Goal: Task Accomplishment & Management: Use online tool/utility

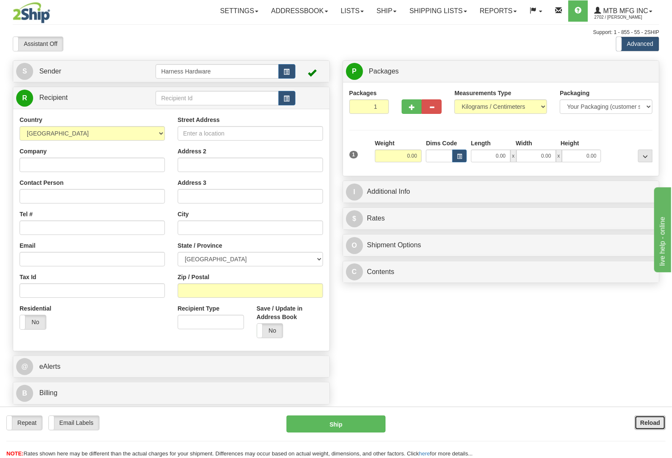
drag, startPoint x: 645, startPoint y: 417, endPoint x: 588, endPoint y: 442, distance: 62.4
click at [646, 417] on button "Reload" at bounding box center [650, 423] width 31 height 14
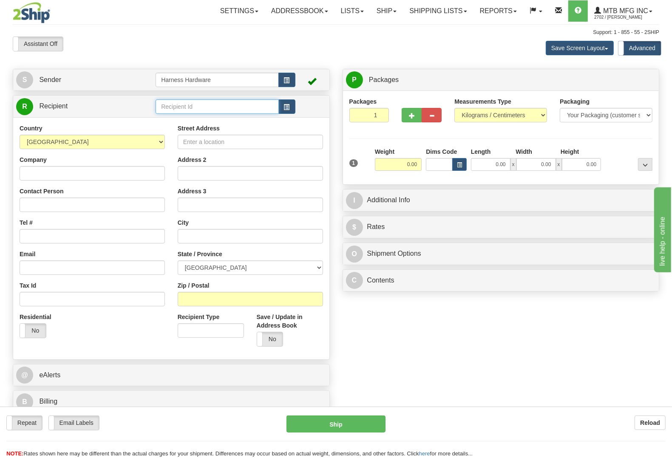
click at [217, 107] on input "text" at bounding box center [217, 107] width 123 height 14
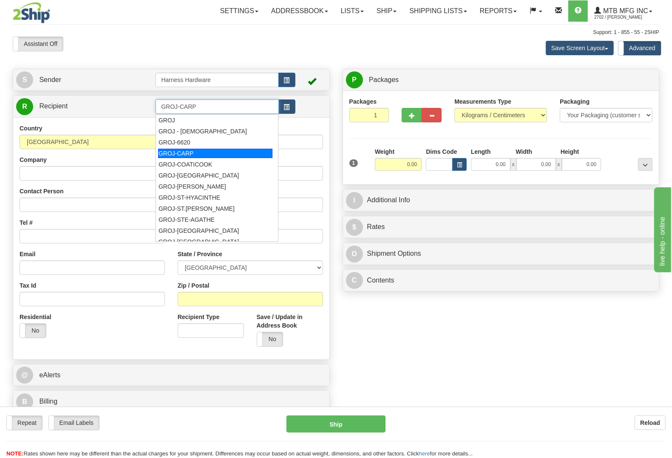
type input "GROJ-CARP"
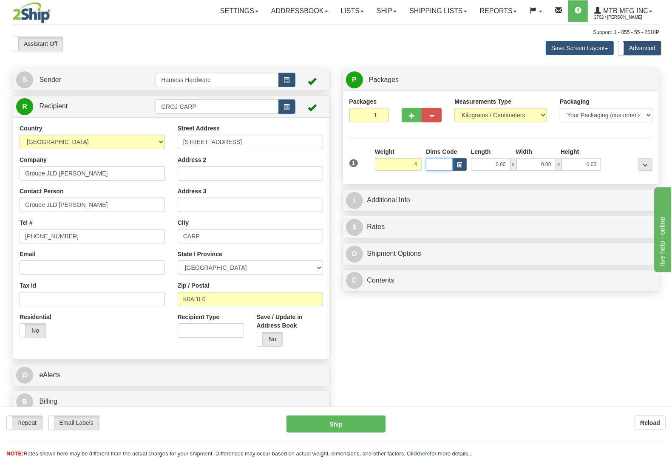
type input "4.00"
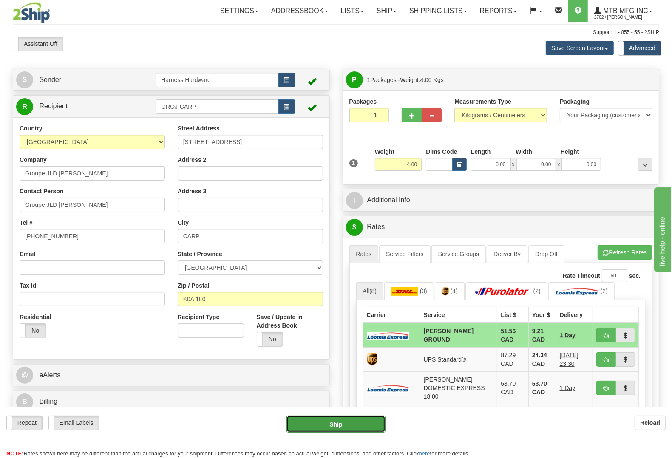
click at [347, 424] on button "Ship" at bounding box center [336, 424] width 99 height 17
type input "DD"
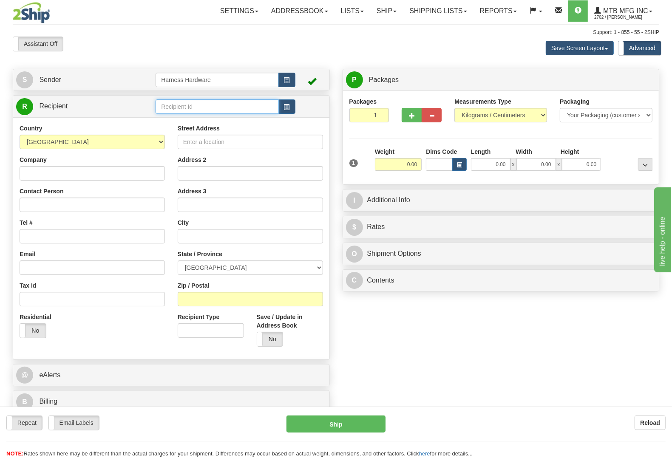
click at [211, 106] on input "text" at bounding box center [217, 107] width 123 height 14
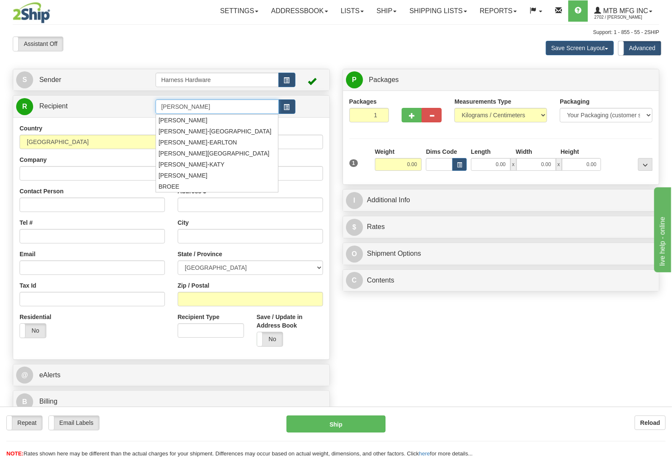
type input "broe"
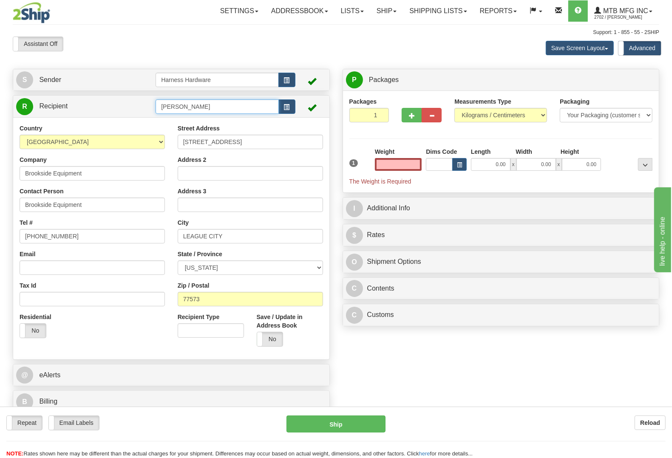
type input "0.00"
click at [219, 102] on input "broe" at bounding box center [217, 107] width 123 height 14
click at [285, 108] on span "button" at bounding box center [287, 108] width 6 height 6
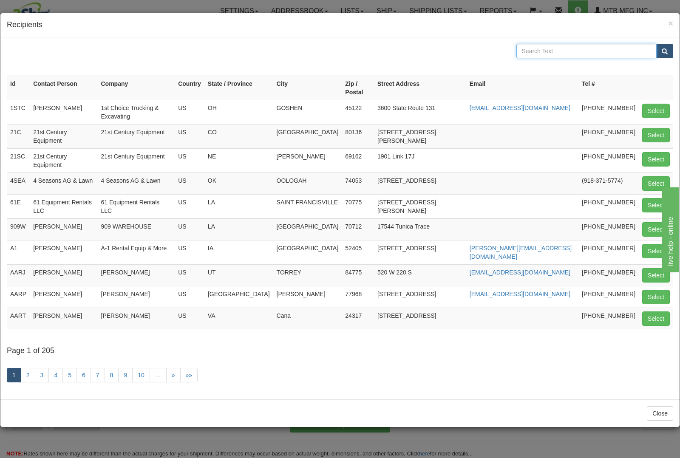
click at [539, 52] on input "text" at bounding box center [587, 51] width 141 height 14
type input "brownless"
click at [657, 44] on button "submit" at bounding box center [665, 51] width 17 height 14
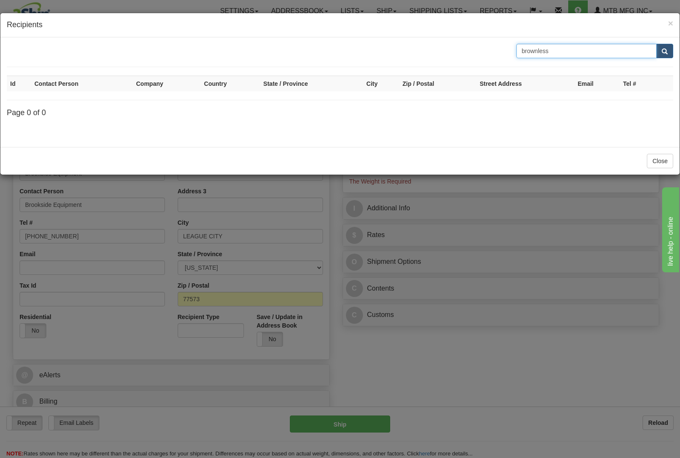
click at [604, 52] on input "brownless" at bounding box center [587, 51] width 141 height 14
type input "brownlee"
click at [657, 44] on button "submit" at bounding box center [665, 51] width 17 height 14
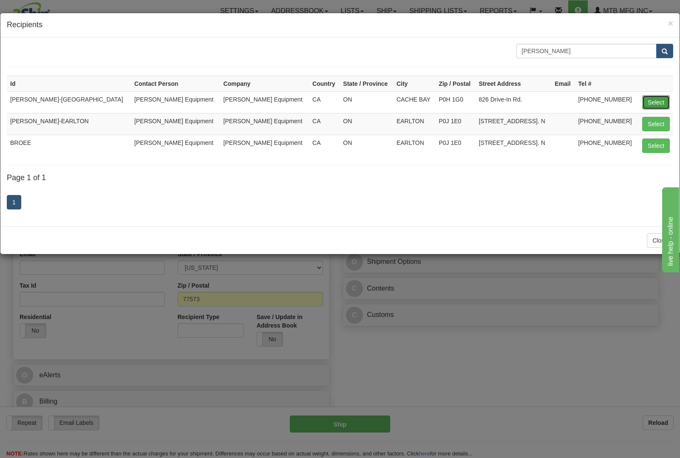
click at [659, 99] on button "Select" at bounding box center [657, 102] width 28 height 14
type input "BROE-CACHE BAY"
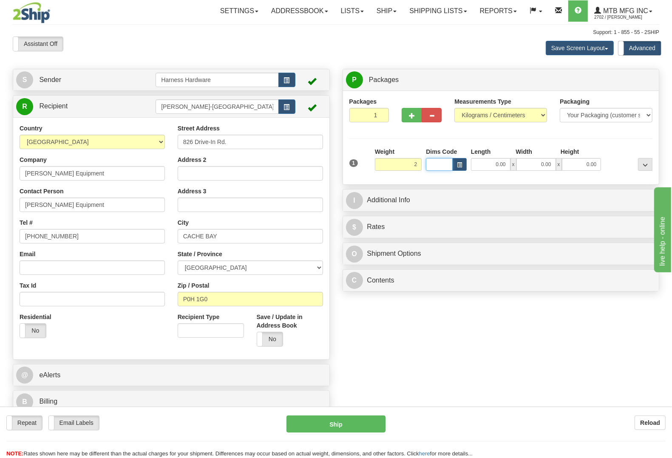
type input "2.00"
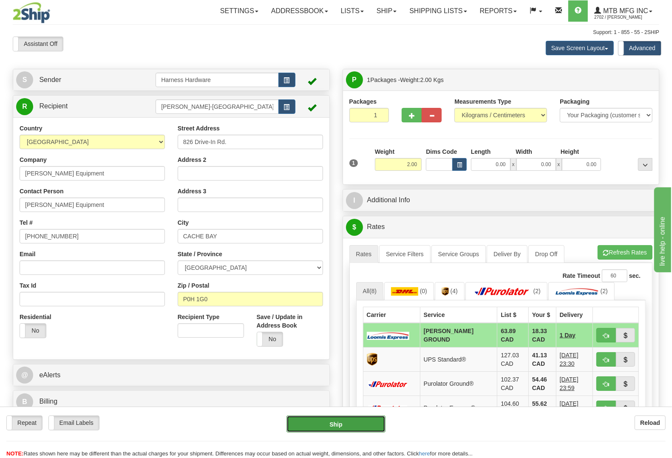
click at [328, 419] on button "Ship" at bounding box center [336, 424] width 99 height 17
type input "DD"
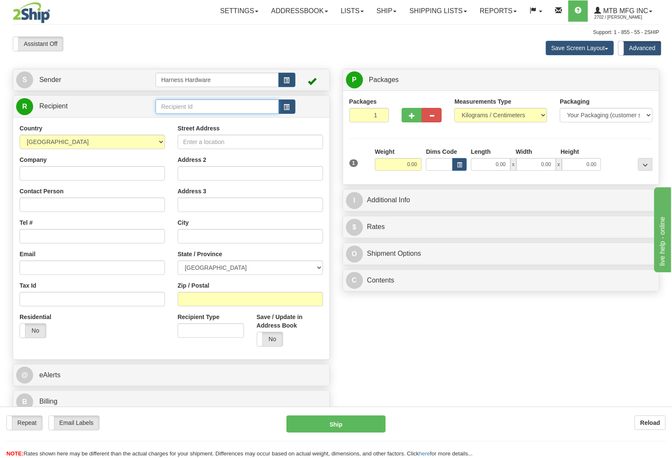
click at [195, 105] on input "text" at bounding box center [217, 107] width 123 height 14
type input "h"
type input "HAMF"
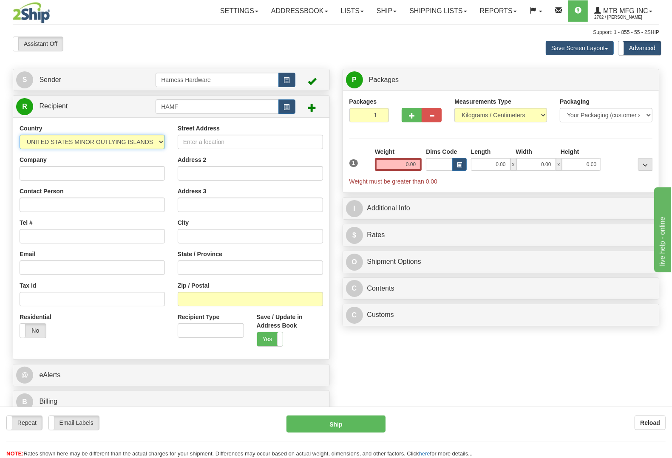
select select "US"
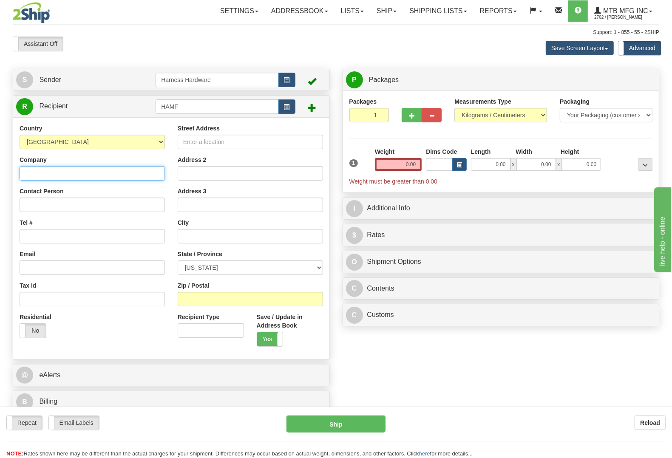
click at [141, 174] on input "Company" at bounding box center [92, 173] width 145 height 14
paste input "Hamiltonville Farm"
type input "Hamiltonville Farm"
paste input "Hamiltonville Farm"
type input "Hamiltonville Farm"
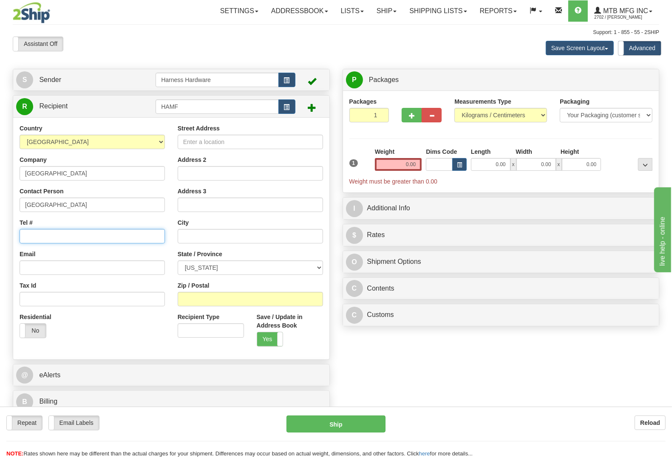
click at [64, 234] on input "Tel #" at bounding box center [92, 236] width 145 height 14
paste input "850-687-9885"
type input "850-687-9885"
click at [296, 145] on input "Street Address" at bounding box center [250, 142] width 145 height 14
paste input "3535 Dickinson Lane"
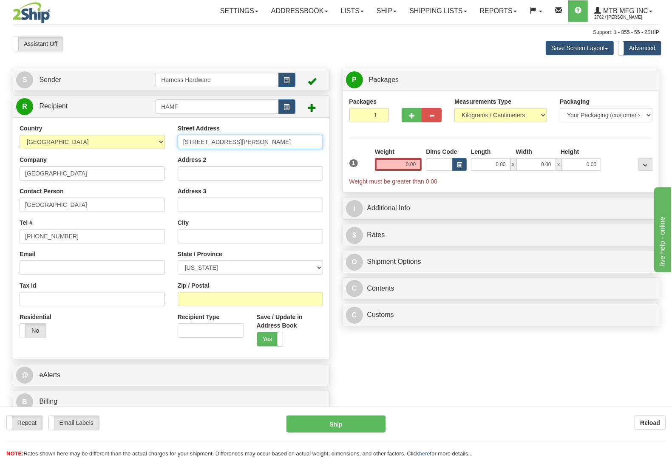
type input "3535 Dickinson Lane"
click at [279, 301] on input "Zip / Postal" at bounding box center [250, 299] width 145 height 14
paste input "32462"
type input "32462"
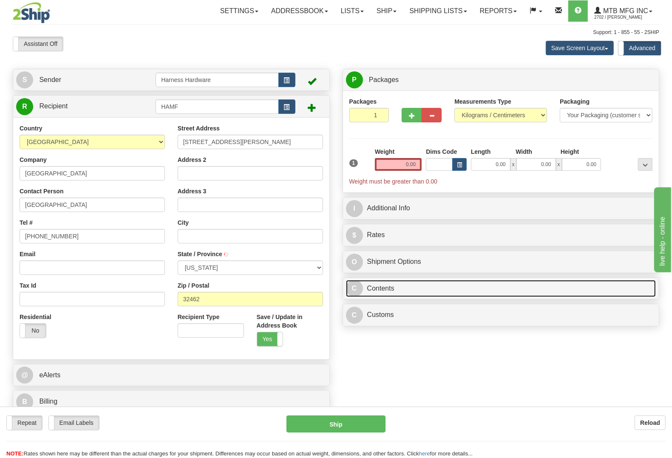
click at [396, 290] on link "C Contents" at bounding box center [501, 288] width 310 height 17
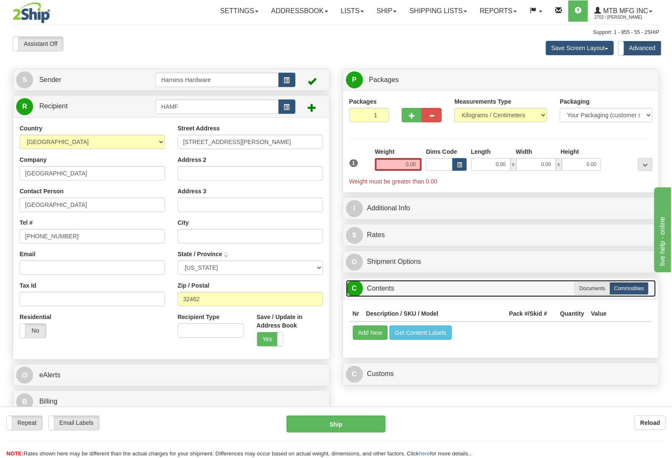
type input "VERNON"
select select "FL"
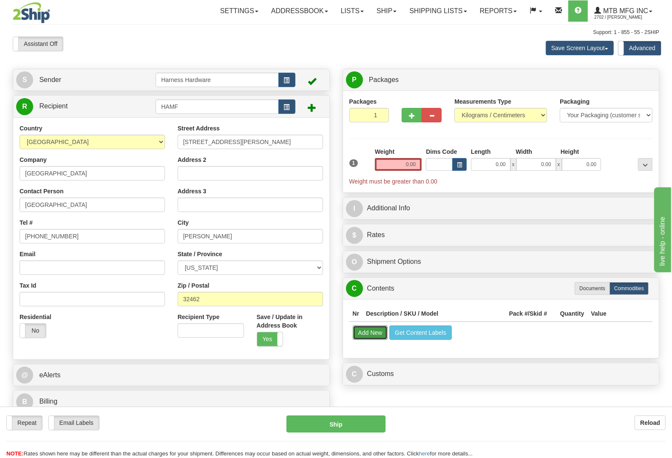
click at [368, 335] on button "Add New" at bounding box center [370, 333] width 35 height 14
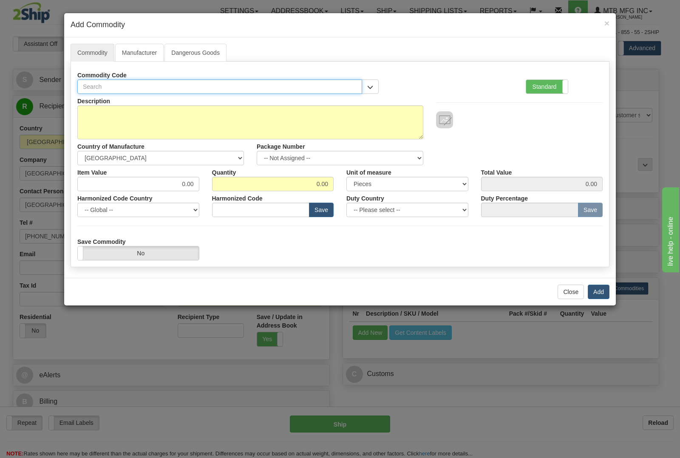
click at [185, 88] on input "text" at bounding box center [219, 87] width 285 height 14
type input "M2019"
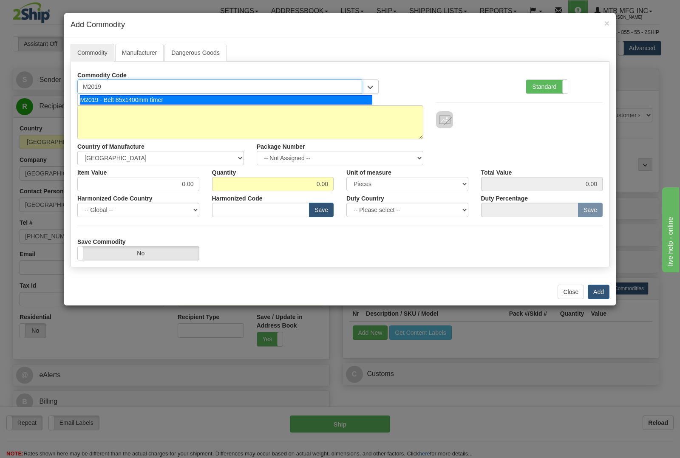
click at [188, 94] on ul "M2019 - Belt 85x1400mm timer" at bounding box center [227, 100] width 301 height 12
click at [189, 99] on div "M2019 - Belt 85x1400mm timer" at bounding box center [226, 99] width 293 height 9
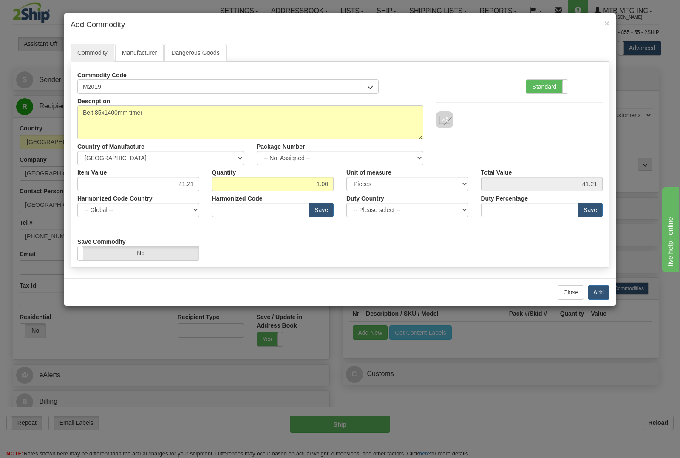
type input "4010.39"
click at [602, 294] on button "Add" at bounding box center [599, 292] width 22 height 14
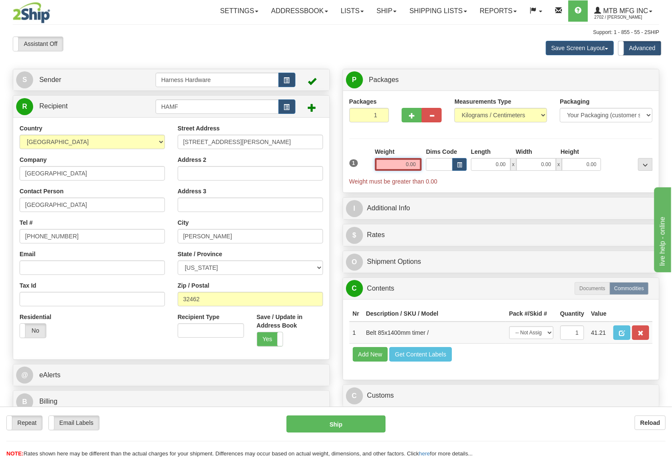
click at [398, 162] on input "0.00" at bounding box center [398, 164] width 47 height 13
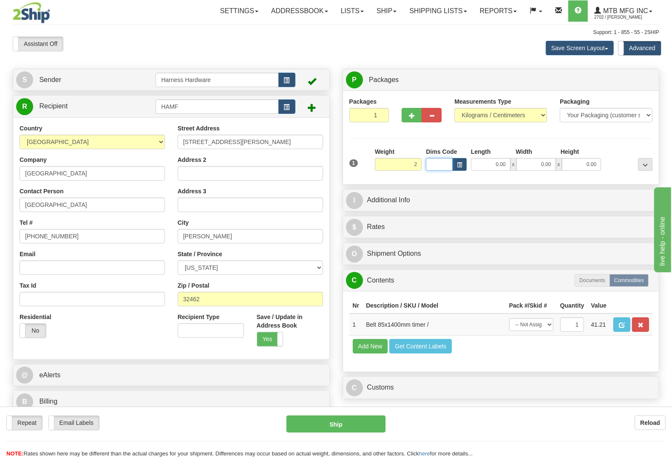
type input "2.00"
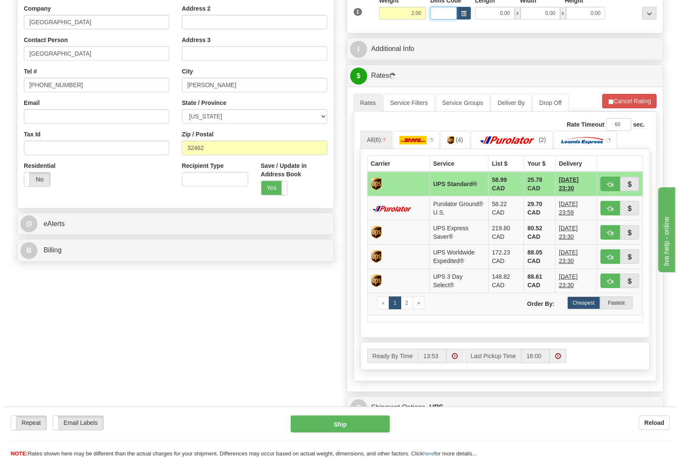
scroll to position [159, 0]
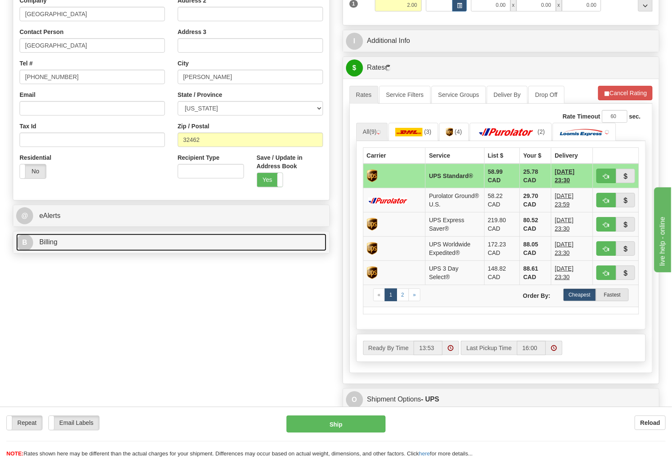
click at [130, 242] on link "B Billing" at bounding box center [171, 242] width 310 height 17
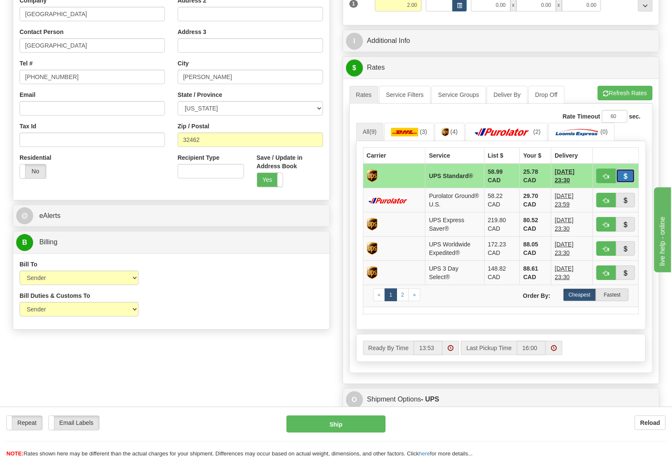
click at [626, 179] on span "button" at bounding box center [626, 177] width 6 height 6
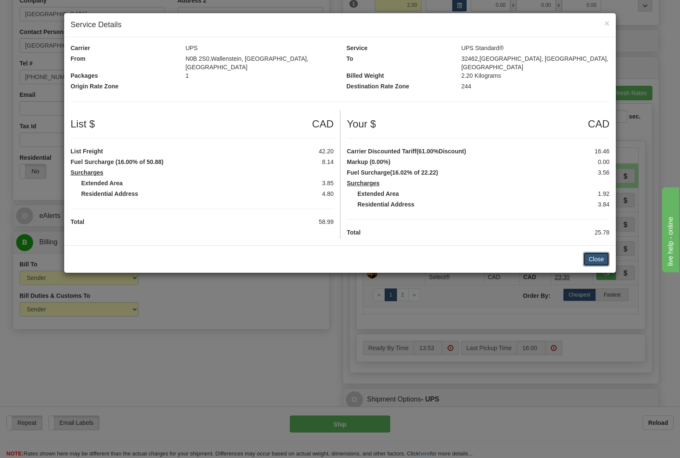
click at [595, 252] on button "Close" at bounding box center [597, 259] width 26 height 14
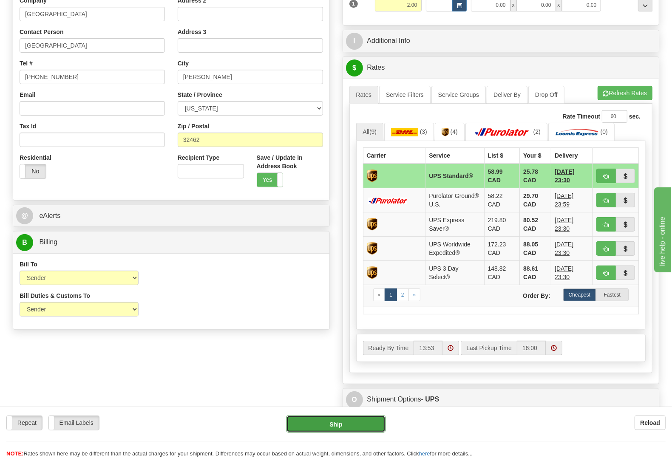
click at [341, 421] on button "Ship" at bounding box center [336, 424] width 99 height 17
type input "11"
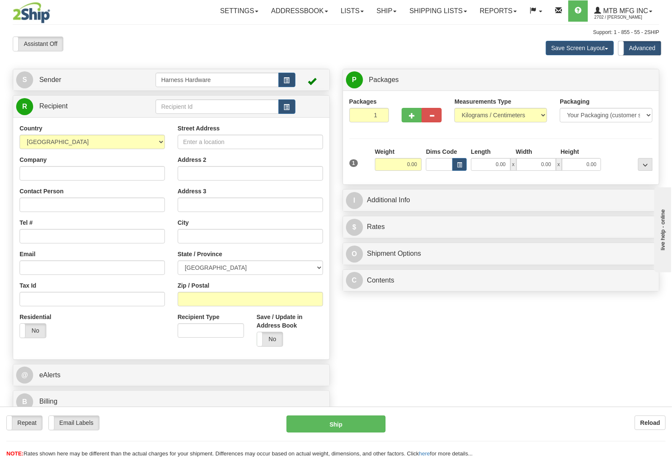
click at [186, 116] on div "R Recipient" at bounding box center [171, 107] width 316 height 22
click at [188, 107] on input "text" at bounding box center [217, 107] width 123 height 14
type input "STEG"
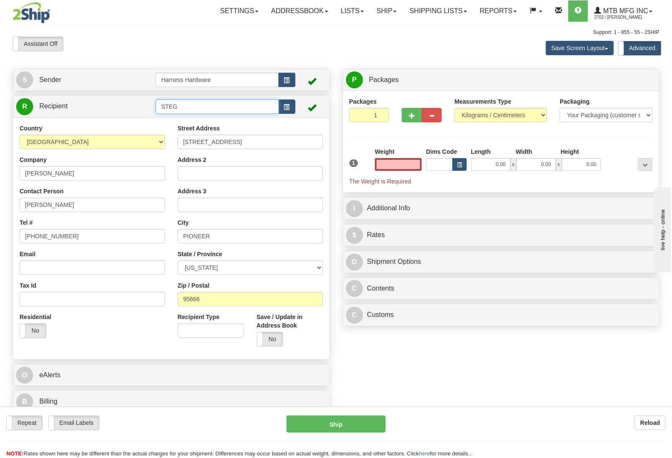
type input "0.00"
click at [188, 108] on input "STEG" at bounding box center [217, 107] width 123 height 14
type input "STEGR"
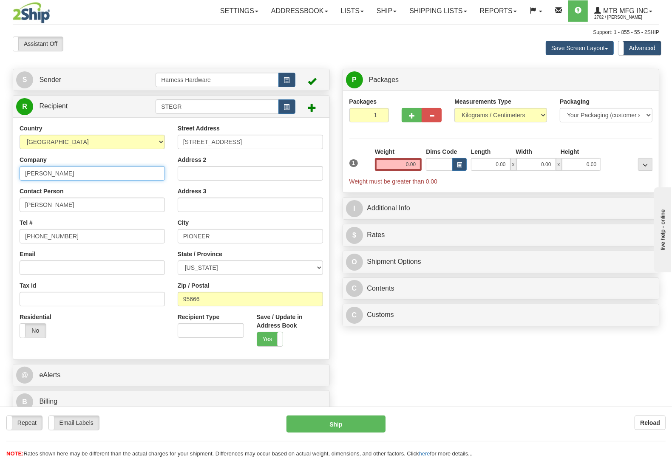
drag, startPoint x: 82, startPoint y: 175, endPoint x: 0, endPoint y: 167, distance: 82.5
click at [0, 167] on div "Toggle navigation Settings Shipping Preferences Fields Preferences New" at bounding box center [336, 230] width 672 height 461
paste input "TEVE GREIG"
type input "STEVE GREIG"
paste input "TEVE GREIG"
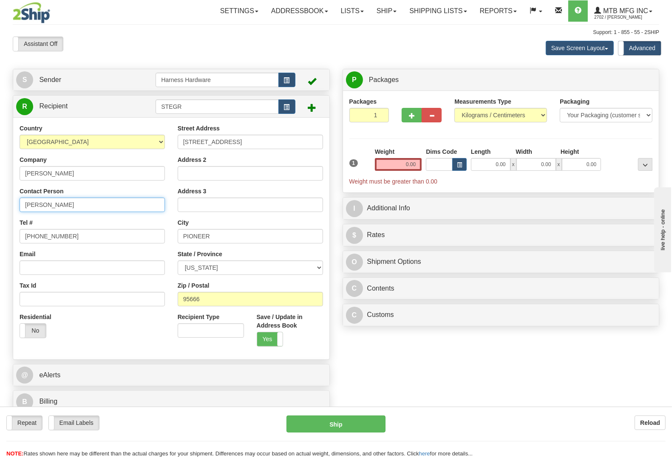
type input "STEVE GREIG"
paste input "(817) 229 926"
type input "(817) 229 9260"
drag, startPoint x: 254, startPoint y: 142, endPoint x: 118, endPoint y: 138, distance: 135.7
click at [83, 141] on div "Country AFGHANISTAN ALAND ISLANDS ALBANIA ALGERIA AMERICAN SAMOA ANDORRA ANGOLA…" at bounding box center [171, 238] width 316 height 229
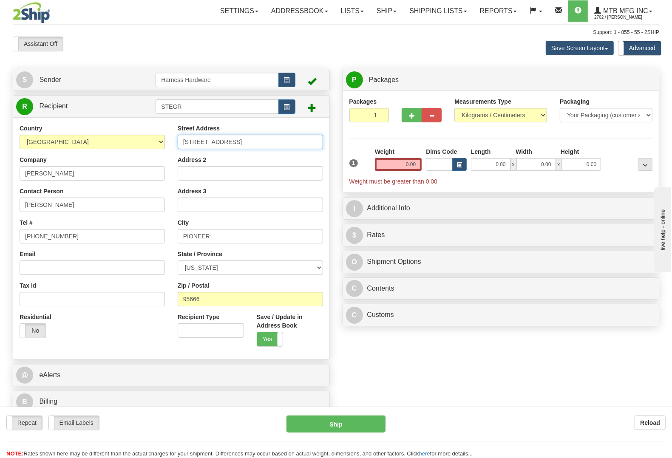
paste input "902 Rivergrove Ct."
type input "2902 Rivergrove Ct."
drag, startPoint x: 213, startPoint y: 298, endPoint x: 137, endPoint y: 301, distance: 75.3
click at [137, 301] on div "Country AFGHANISTAN ALAND ISLANDS ALBANIA ALGERIA AMERICAN SAMOA ANDORRA ANGOLA…" at bounding box center [171, 238] width 316 height 229
paste input "7611"
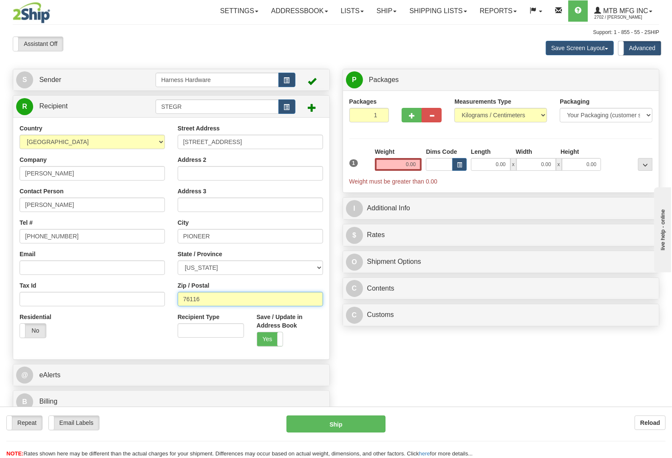
type input "76116"
type input "FORT WORTH"
select select "TX"
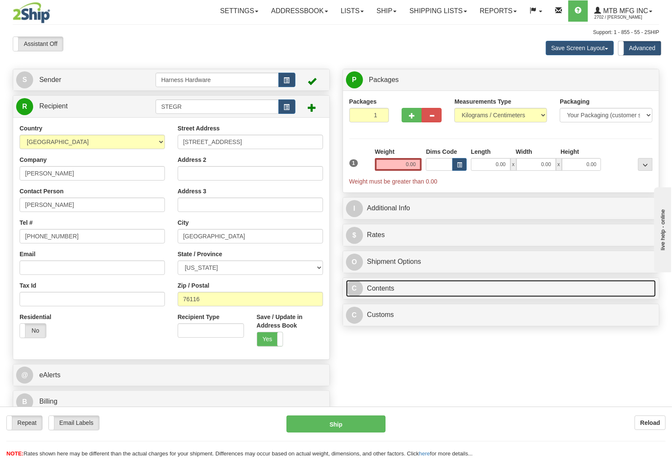
click at [405, 293] on link "C Contents" at bounding box center [501, 288] width 310 height 17
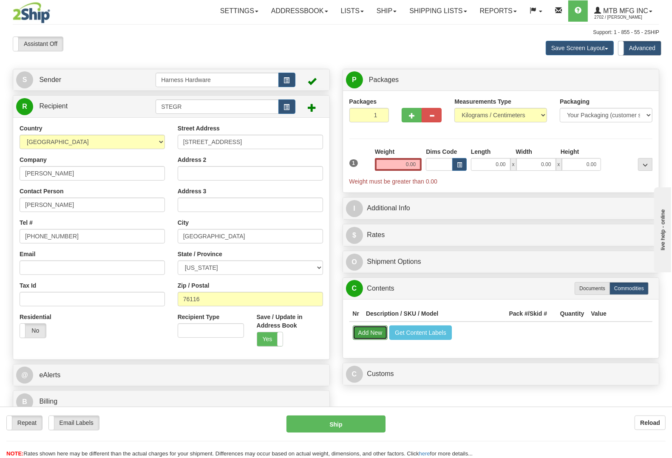
click at [371, 334] on button "Add New" at bounding box center [370, 333] width 35 height 14
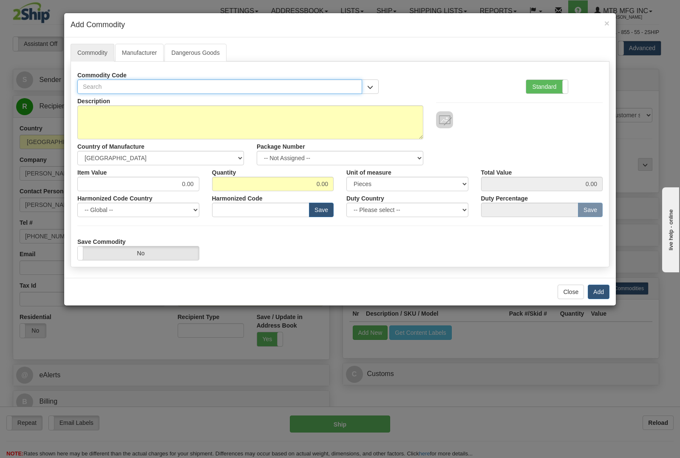
click at [219, 86] on input "text" at bounding box center [219, 87] width 285 height 14
type input "1625"
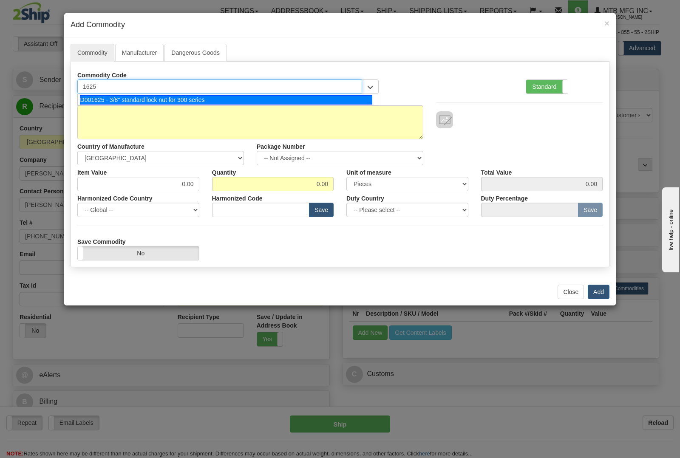
click at [215, 101] on div "D001625 - 3/8" standard lock nut for 300 series" at bounding box center [226, 99] width 293 height 9
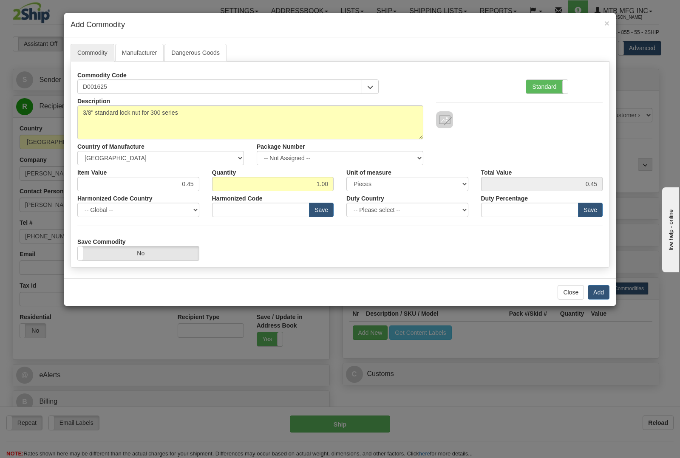
type input "8436.99.0029"
drag, startPoint x: 160, startPoint y: 188, endPoint x: 207, endPoint y: 185, distance: 46.5
click at [163, 188] on input "0.45" at bounding box center [138, 184] width 122 height 14
drag, startPoint x: 311, startPoint y: 185, endPoint x: 355, endPoint y: 183, distance: 44.3
click at [355, 183] on div "Item Value 0.45 Quantity 1.00 Unit of measure 3 Thousand Square Inches Adjustme…" at bounding box center [340, 178] width 538 height 26
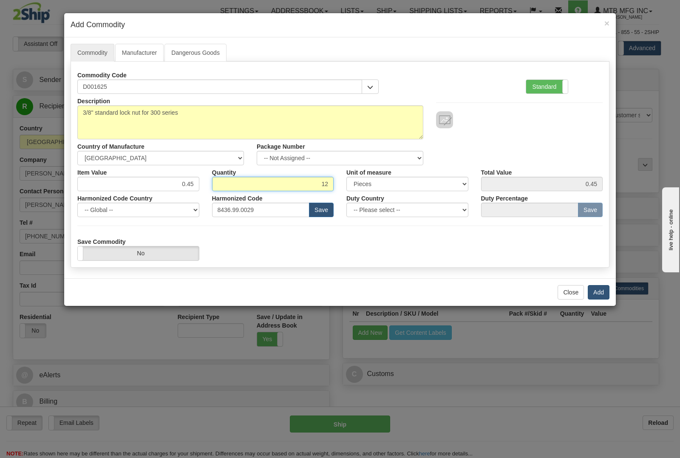
type input "12"
type input "5.40"
click at [600, 293] on button "Add" at bounding box center [599, 292] width 22 height 14
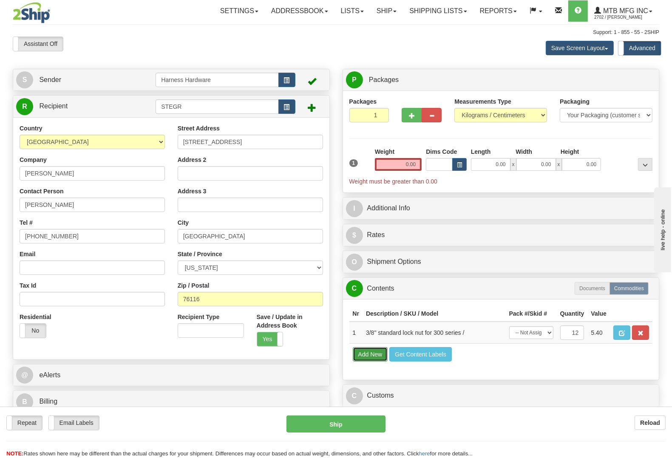
click at [372, 362] on button "Add New" at bounding box center [370, 354] width 35 height 14
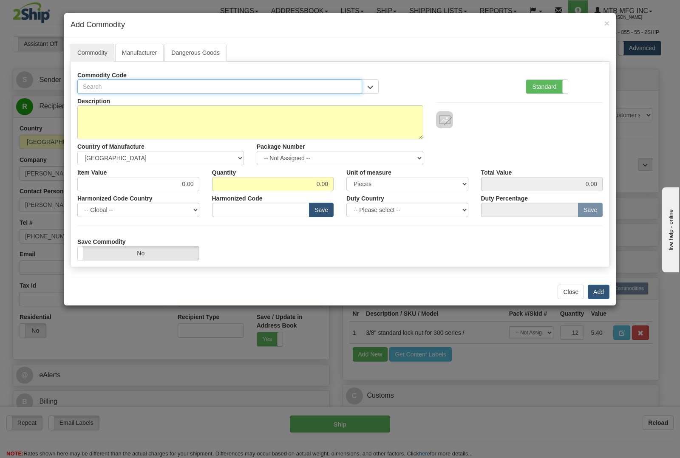
click at [183, 90] on input "text" at bounding box center [219, 87] width 285 height 14
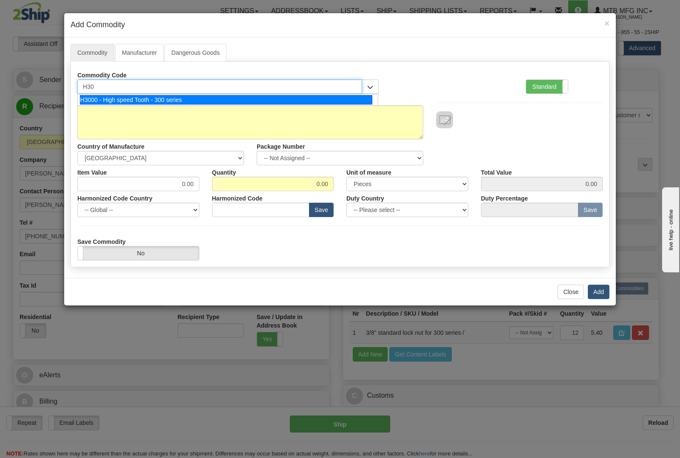
type input "H300"
click at [179, 99] on div "H3000 - High speed Tooth - 300 series" at bounding box center [226, 99] width 293 height 9
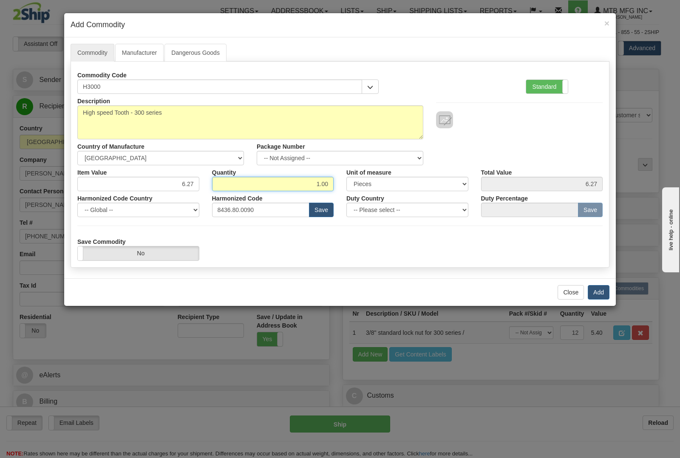
drag, startPoint x: 309, startPoint y: 179, endPoint x: 408, endPoint y: 188, distance: 99.5
click at [408, 188] on div "Item Value 6.27 Quantity 1.00 Unit of measure 3 Thousand Square Inches Adjustme…" at bounding box center [340, 178] width 538 height 26
type input "12"
type input "75.24"
click at [601, 293] on button "Add" at bounding box center [599, 292] width 22 height 14
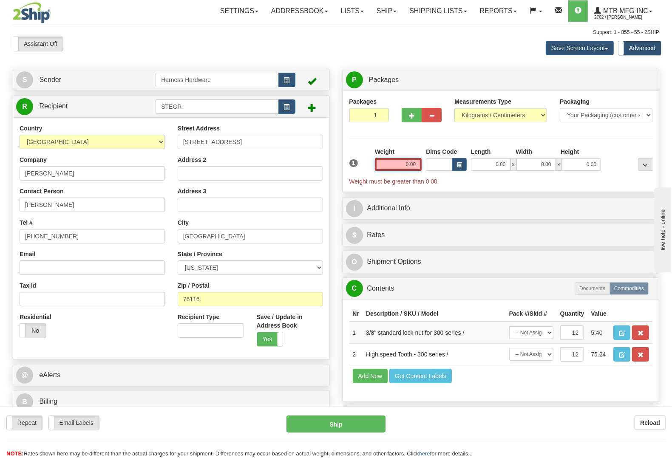
click at [399, 170] on input "0.00" at bounding box center [398, 164] width 47 height 13
type input "1.00"
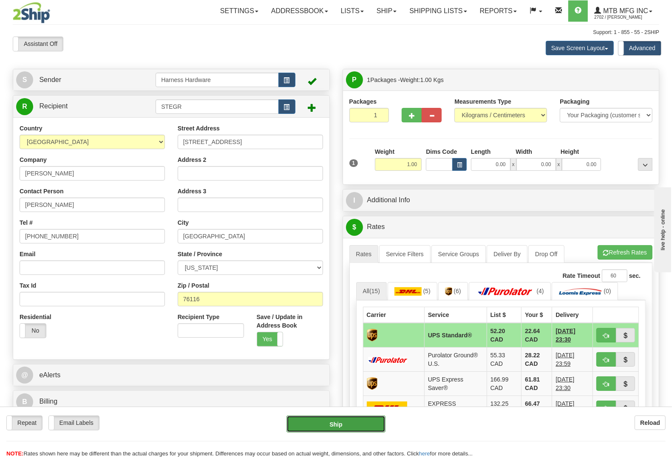
click at [345, 430] on button "Ship" at bounding box center [336, 424] width 99 height 17
type input "11"
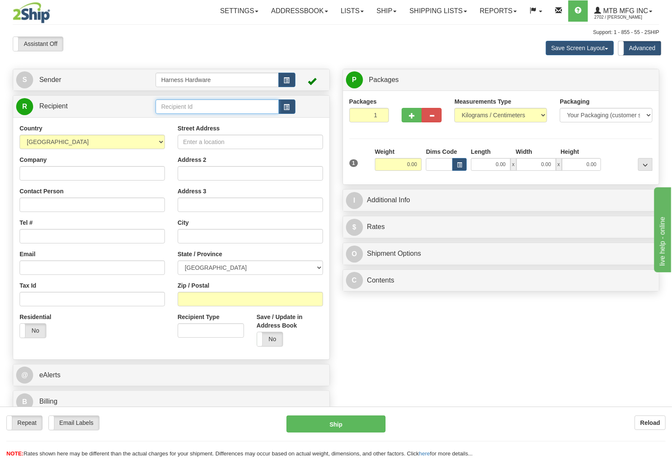
click at [211, 107] on input "text" at bounding box center [217, 107] width 123 height 14
type input "TELE"
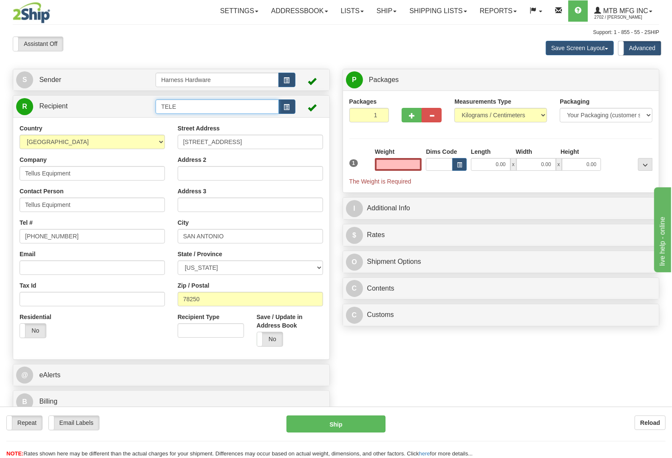
type input "0.00"
click at [211, 107] on input "TELE" at bounding box center [217, 107] width 123 height 14
click at [192, 164] on div "TELEQ" at bounding box center [215, 164] width 114 height 9
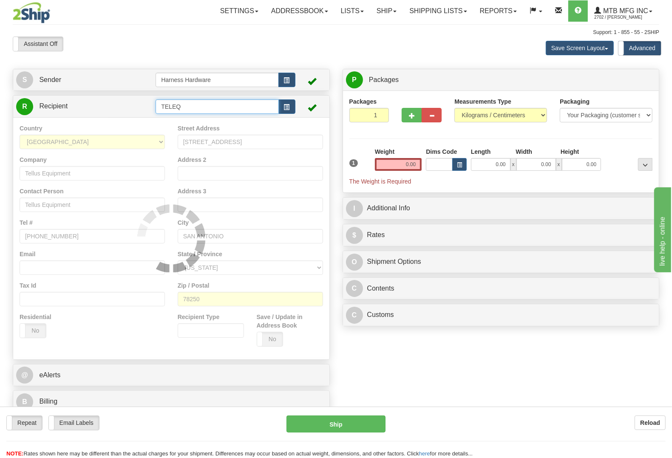
type input "TELEQ"
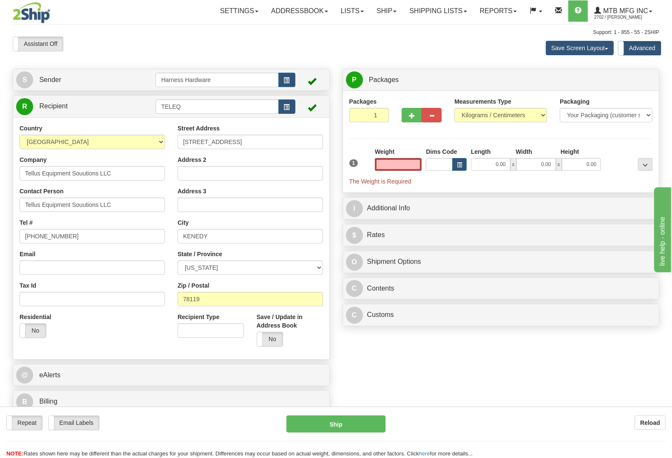
type input "0.00"
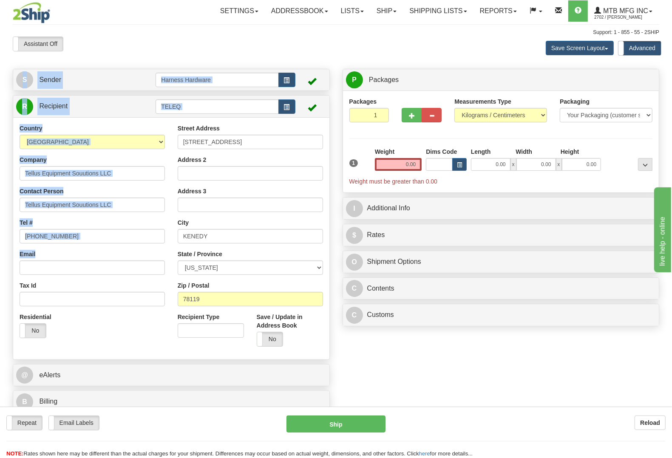
drag, startPoint x: 85, startPoint y: 248, endPoint x: 4, endPoint y: 234, distance: 82.3
click at [4, 234] on div "Toggle navigation Settings Shipping Preferences Fields Preferences New" at bounding box center [336, 230] width 672 height 461
drag, startPoint x: 11, startPoint y: 230, endPoint x: 63, endPoint y: 235, distance: 52.1
click at [11, 230] on div "S Sender Harness Hardware" at bounding box center [171, 243] width 330 height 349
click at [75, 236] on input "(886)638-9708" at bounding box center [92, 236] width 145 height 14
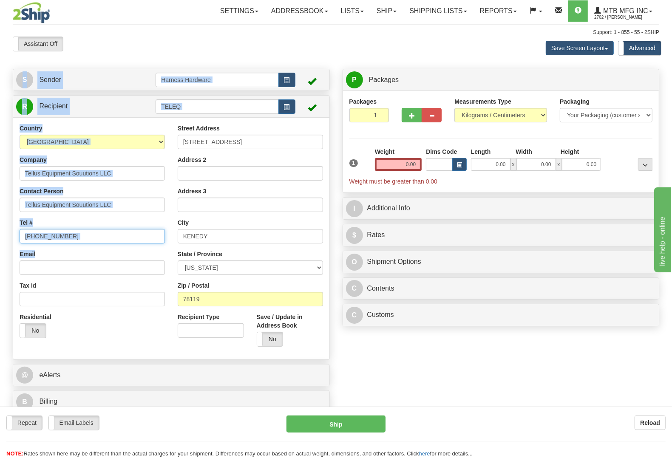
click at [79, 234] on input "(886)638-9708" at bounding box center [92, 236] width 145 height 14
click at [72, 242] on input "(886)638-9708" at bounding box center [92, 236] width 145 height 14
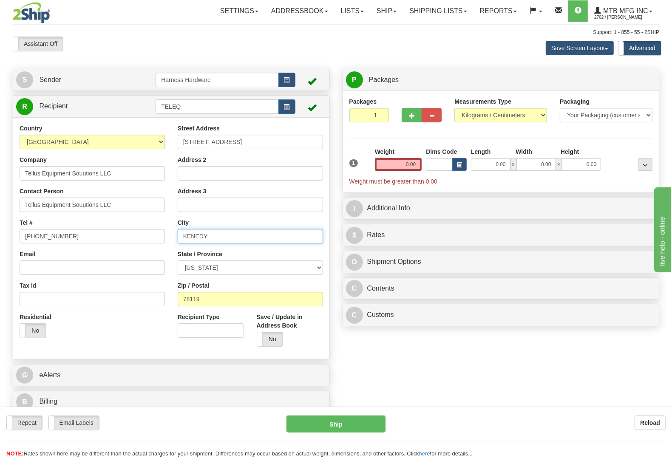
click at [244, 233] on input "KENEDY" at bounding box center [250, 236] width 145 height 14
drag, startPoint x: 77, startPoint y: 235, endPoint x: 1, endPoint y: 239, distance: 76.2
click at [1, 239] on div "Toggle navigation Settings Shipping Preferences Fields Preferences New" at bounding box center [336, 230] width 672 height 461
paste input "830-216-6854"
type input "830-216-6854"
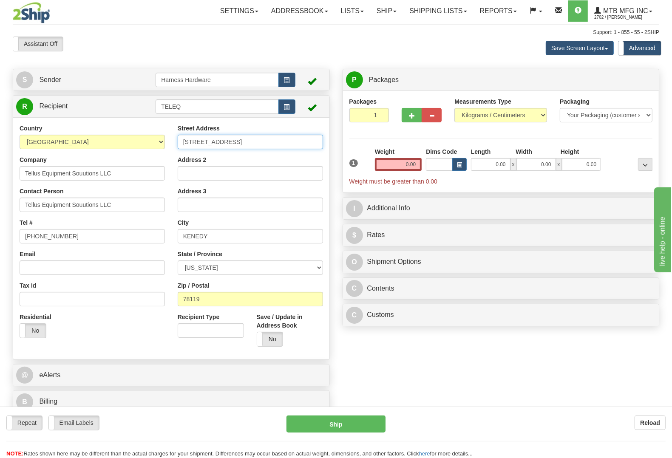
drag, startPoint x: 262, startPoint y: 145, endPoint x: 106, endPoint y: 141, distance: 155.3
click at [106, 141] on div "Country AFGHANISTAN ALAND ISLANDS ALBANIA ALGERIA AMERICAN SAMOA ANDORRA ANGOLA…" at bounding box center [171, 238] width 316 height 229
paste input "884 Harper Rd."
type input "884 Harper Rd."
drag, startPoint x: 209, startPoint y: 302, endPoint x: 100, endPoint y: 303, distance: 109.3
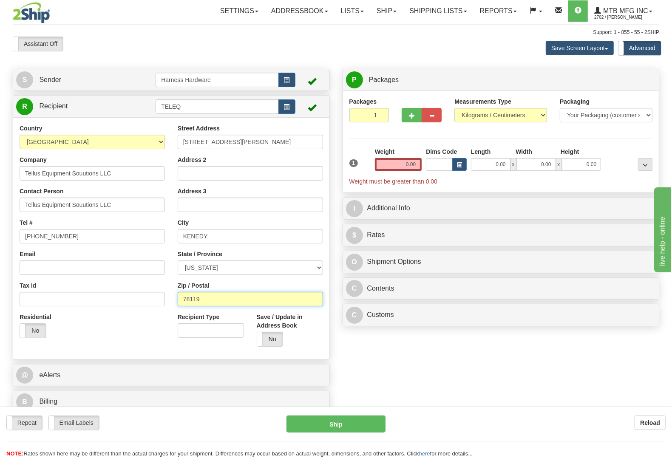
click at [100, 303] on div "Country AFGHANISTAN ALAND ISLANDS ALBANIA ALGERIA AMERICAN SAMOA ANDORRA ANGOLA…" at bounding box center [171, 238] width 316 height 229
paste input "028"
type input "78028"
type input "KERRVILLE"
click at [201, 105] on input "TELEQ" at bounding box center [217, 107] width 123 height 14
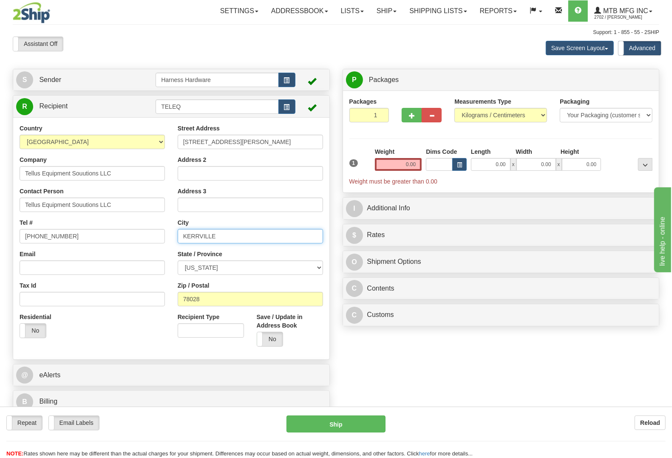
click at [207, 235] on input "KERRVILLE" at bounding box center [250, 236] width 145 height 14
click at [196, 109] on input "TELEQ" at bounding box center [217, 107] width 123 height 14
paste input "KERRVILLE"
type input "TELEQ-KERRVILLE"
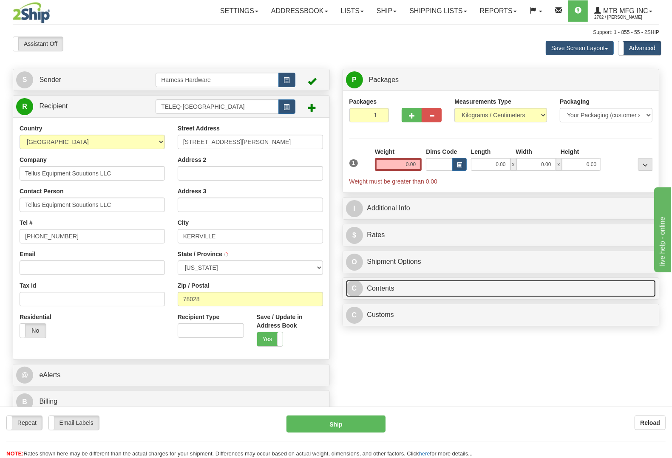
click at [390, 289] on link "C Contents" at bounding box center [501, 288] width 310 height 17
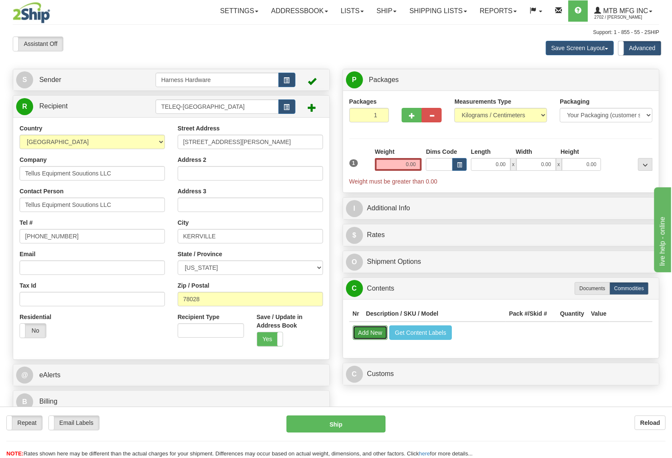
click at [368, 334] on button "Add New" at bounding box center [370, 333] width 35 height 14
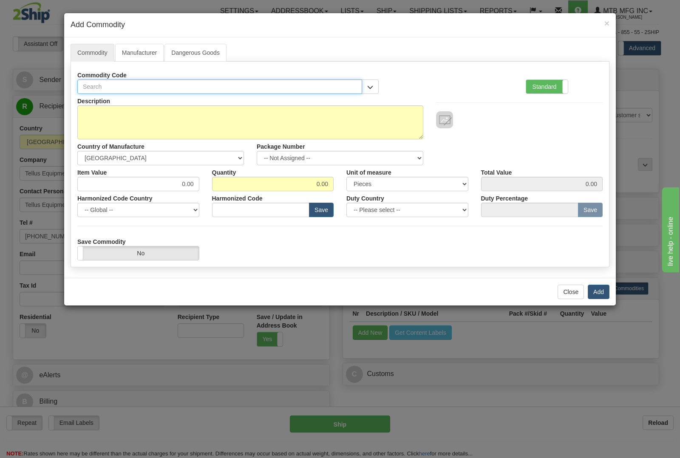
click at [262, 88] on input "text" at bounding box center [219, 87] width 285 height 14
type input "2"
type input "4"
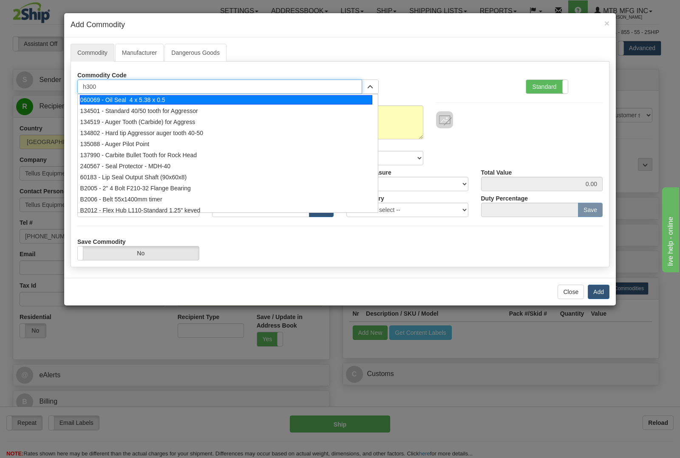
type input "h3000"
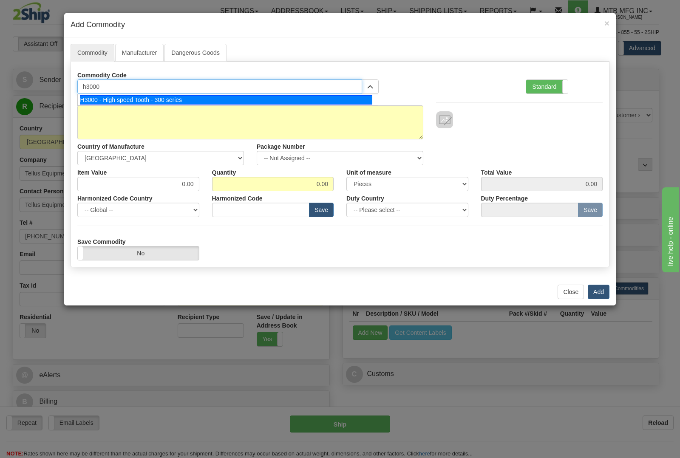
click at [226, 94] on li "H3000 - High speed Tooth - 300 series" at bounding box center [228, 99] width 300 height 11
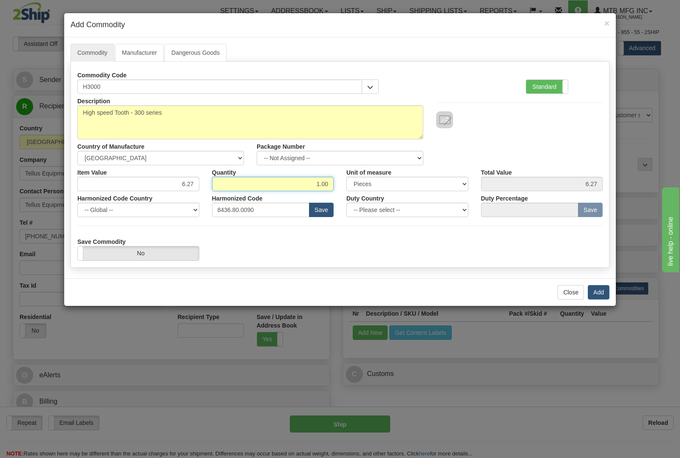
drag, startPoint x: 296, startPoint y: 183, endPoint x: 354, endPoint y: 187, distance: 58.4
click at [354, 187] on div "Item Value 6.27 Quantity 1.00 Unit of measure 3 Thousand Square Inches Adjustme…" at bounding box center [340, 178] width 538 height 26
type input "24"
type input "150.48"
click at [602, 293] on button "Add" at bounding box center [599, 292] width 22 height 14
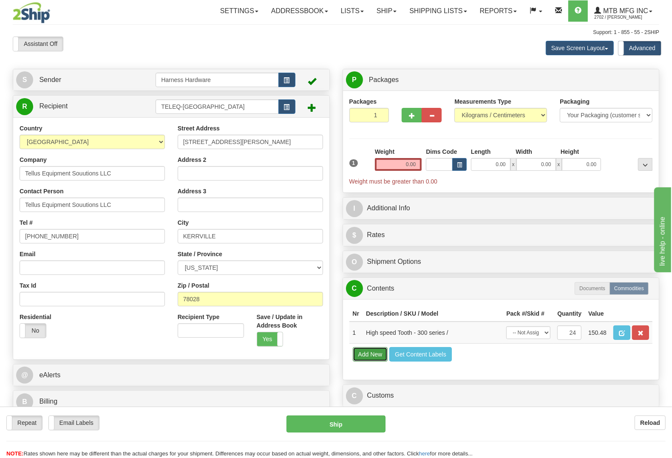
click at [380, 362] on button "Add New" at bounding box center [370, 354] width 35 height 14
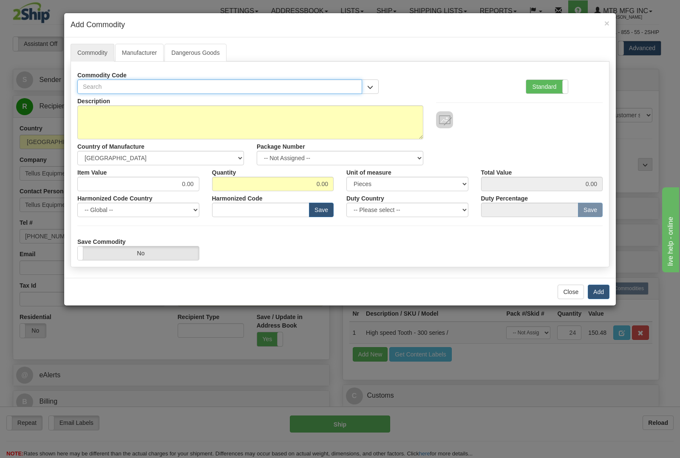
click at [197, 87] on input "text" at bounding box center [219, 87] width 285 height 14
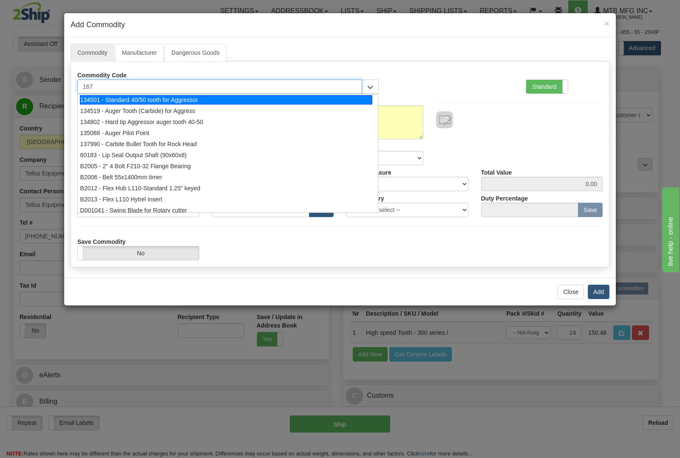
type input "1679"
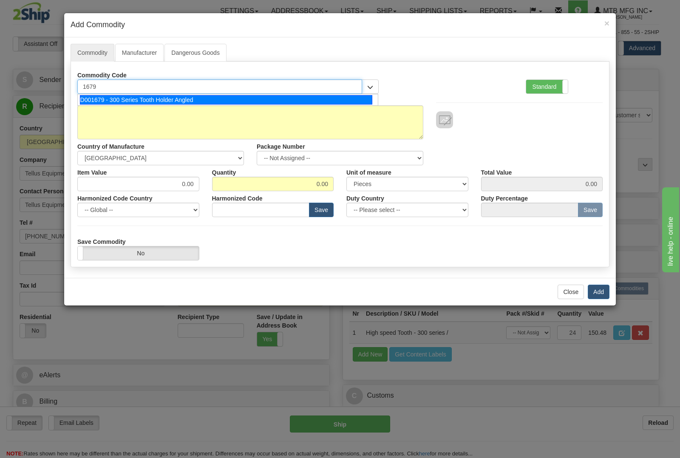
click at [190, 99] on div "D001679 - 300 Series Tooth Holder Angled" at bounding box center [226, 99] width 293 height 9
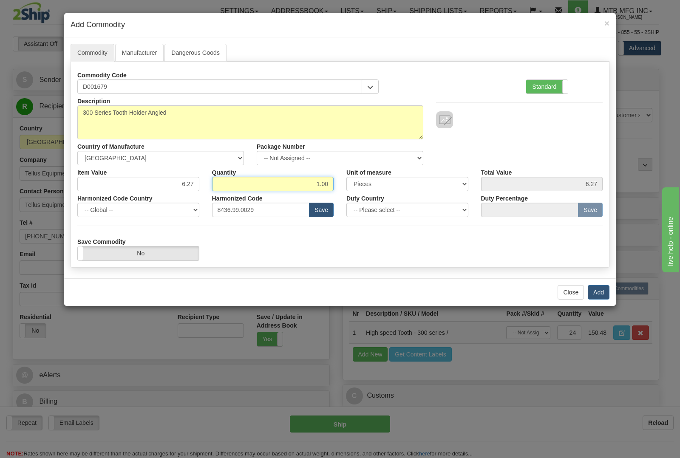
drag, startPoint x: 305, startPoint y: 178, endPoint x: 364, endPoint y: 183, distance: 59.3
click at [362, 183] on div "Item Value 6.27 Quantity 1.00 Unit of measure 3 Thousand Square Inches Adjustme…" at bounding box center [340, 178] width 538 height 26
type input "12"
type input "75.24"
click at [601, 292] on button "Add" at bounding box center [599, 292] width 22 height 14
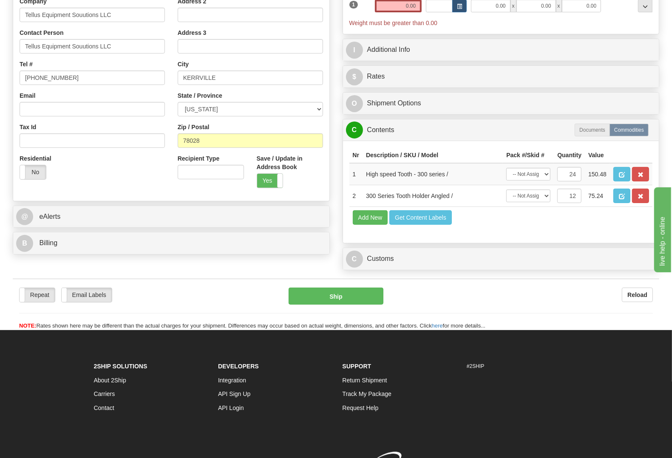
scroll to position [159, 0]
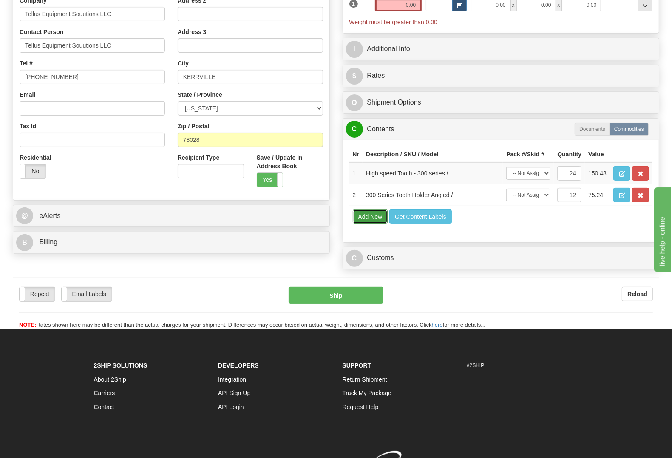
click at [376, 224] on button "Add New" at bounding box center [370, 217] width 35 height 14
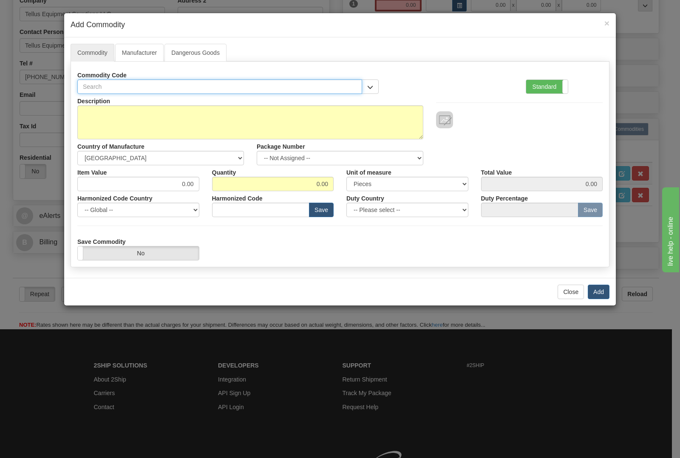
click at [218, 83] on input "text" at bounding box center [219, 87] width 285 height 14
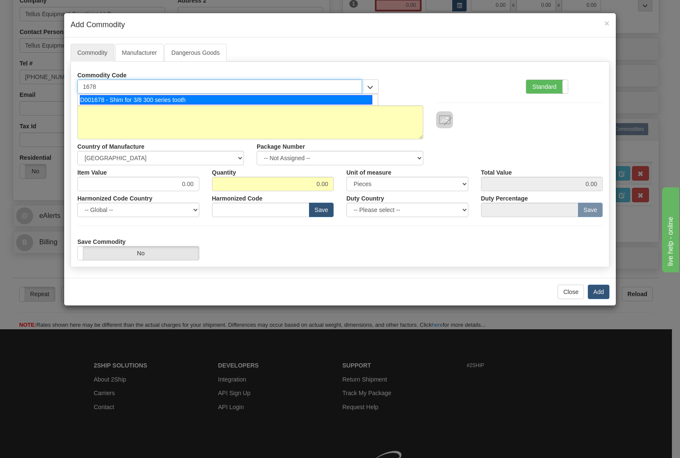
click at [230, 106] on ul "D001678 - Shim for 3/8 300 series tooth" at bounding box center [227, 100] width 301 height 12
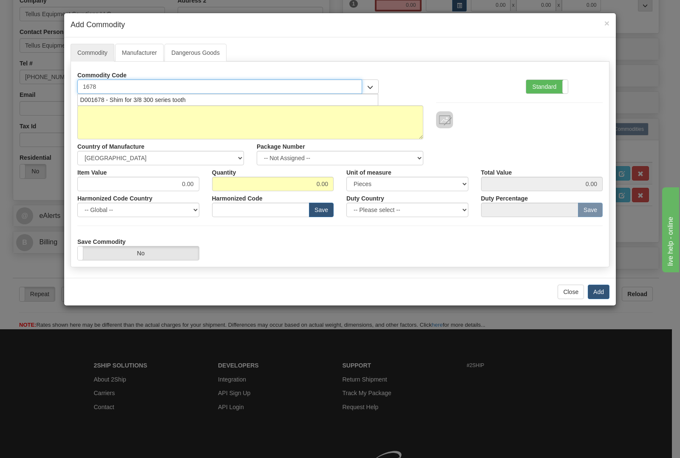
type input "1678"
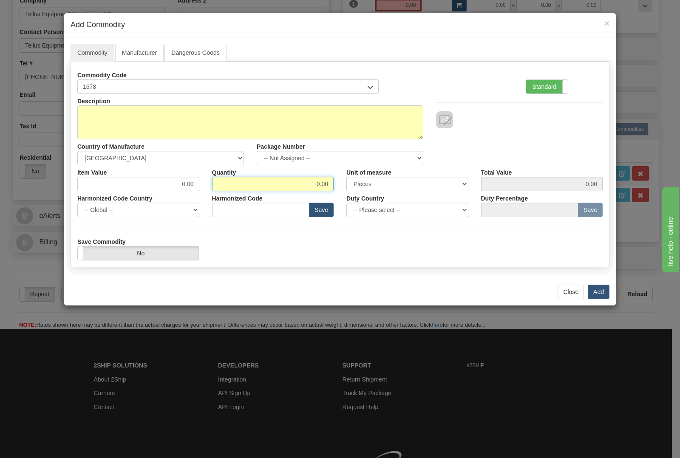
drag, startPoint x: 311, startPoint y: 188, endPoint x: 366, endPoint y: 199, distance: 56.2
click at [366, 199] on div "Description Country of Manufacture -- Unknown -- AFGHANISTAN ALAND ISLANDS ALBA…" at bounding box center [340, 177] width 526 height 167
type input "24"
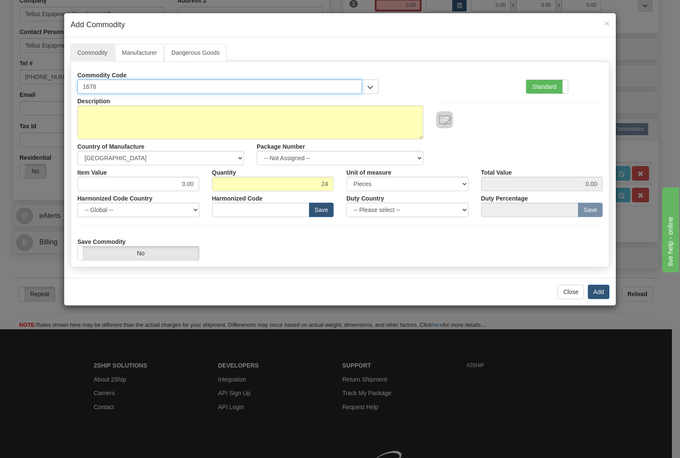
click at [200, 84] on input "1678" at bounding box center [219, 87] width 285 height 14
type input "167"
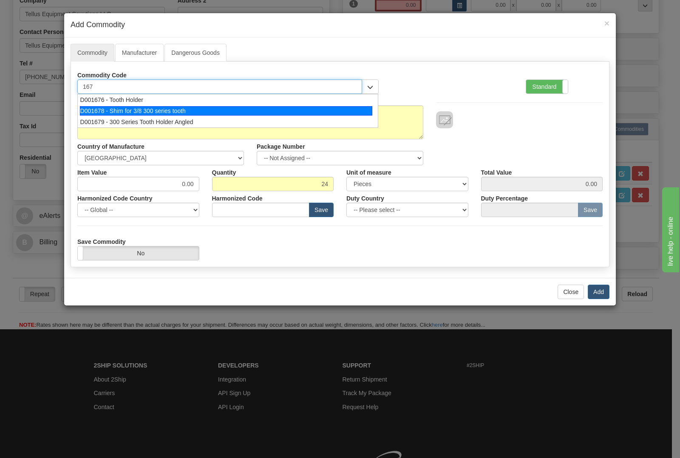
click at [168, 107] on div "D001678 - Shim for 3/8 300 series tooth" at bounding box center [226, 110] width 293 height 9
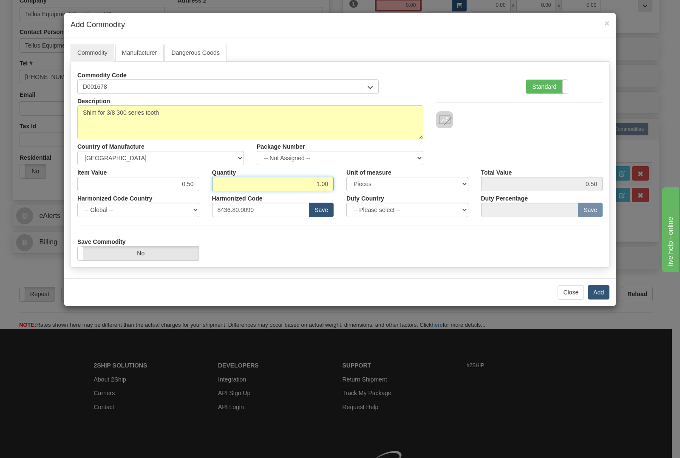
drag, startPoint x: 296, startPoint y: 188, endPoint x: 381, endPoint y: 192, distance: 84.3
click at [379, 192] on div "Description Shim for 3/8 300 series tooth Country of Manufacture -- Unknown -- …" at bounding box center [340, 177] width 526 height 167
type input "24"
type input "12.00"
click at [605, 289] on button "Add" at bounding box center [599, 292] width 22 height 14
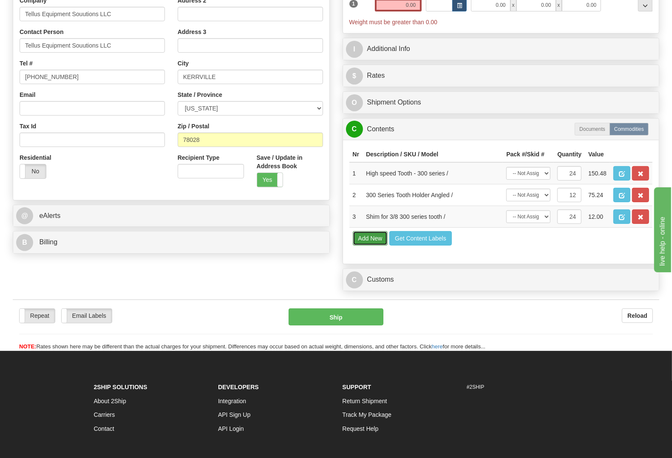
click at [377, 246] on button "Add New" at bounding box center [370, 238] width 35 height 14
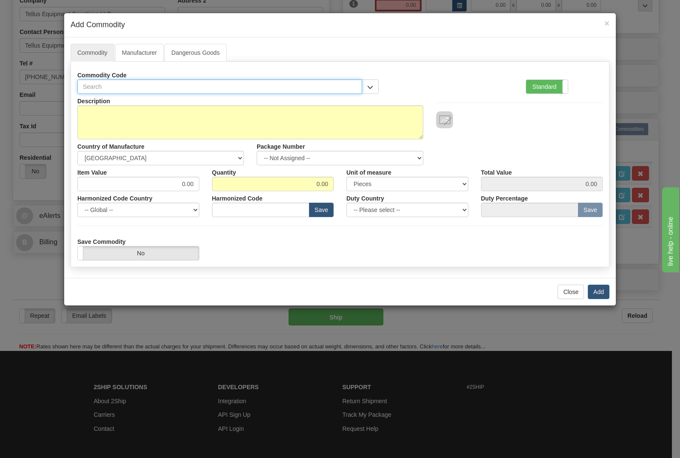
click at [203, 86] on input "text" at bounding box center [219, 87] width 285 height 14
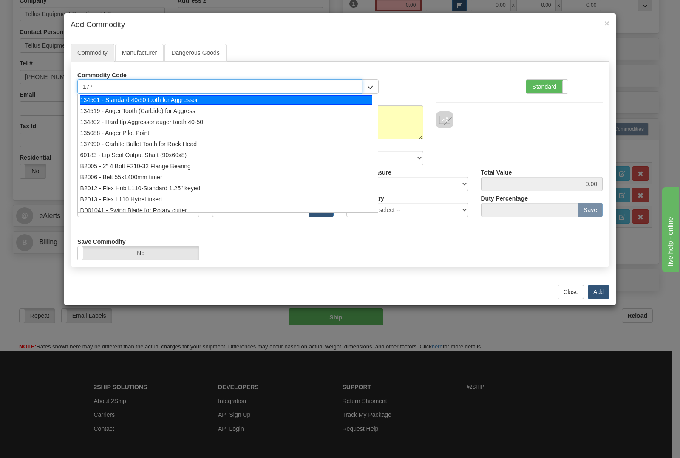
type input "1775"
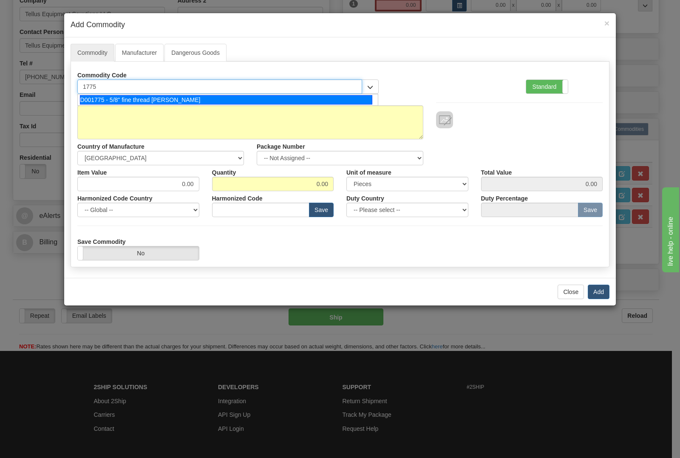
click at [190, 99] on div "D001775 - 5/8" fine thread Allan Bolt" at bounding box center [226, 99] width 293 height 9
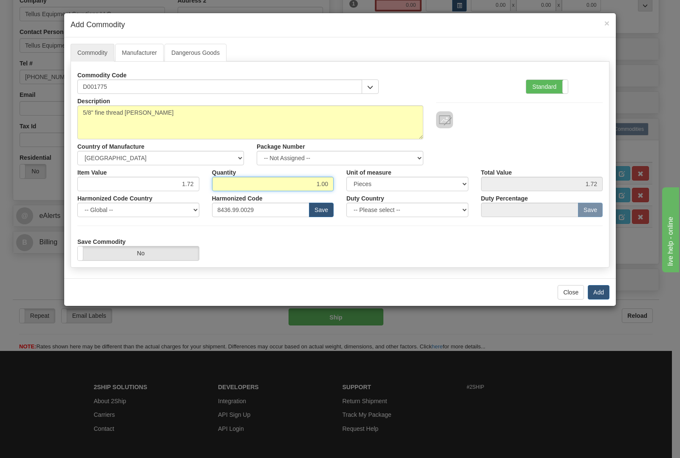
drag, startPoint x: 309, startPoint y: 185, endPoint x: 356, endPoint y: 186, distance: 46.8
click at [356, 186] on div "Item Value 1.72 Quantity 1.00 Unit of measure 3 Thousand Square Inches Adjustme…" at bounding box center [340, 178] width 538 height 26
type input "24"
type input "41.28"
click at [605, 291] on button "Add" at bounding box center [599, 292] width 22 height 14
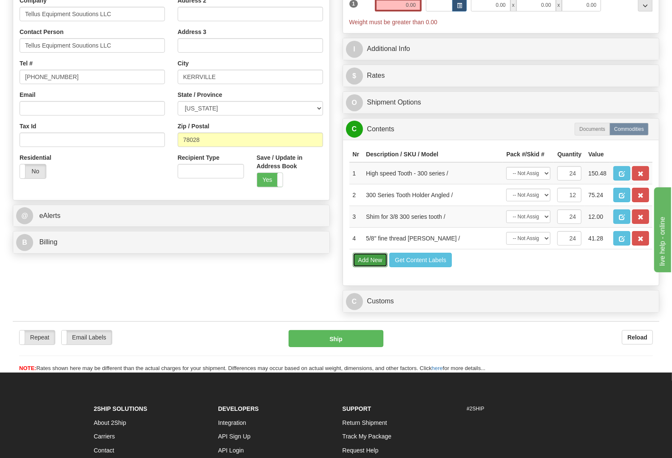
click at [368, 268] on button "Add New" at bounding box center [370, 260] width 35 height 14
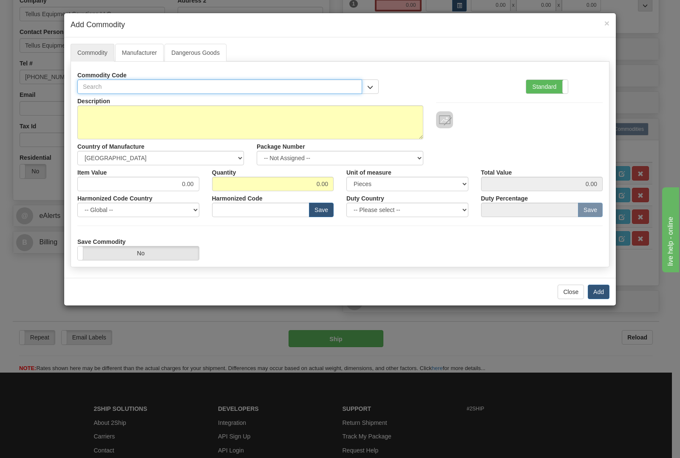
click at [200, 85] on input "text" at bounding box center [219, 87] width 285 height 14
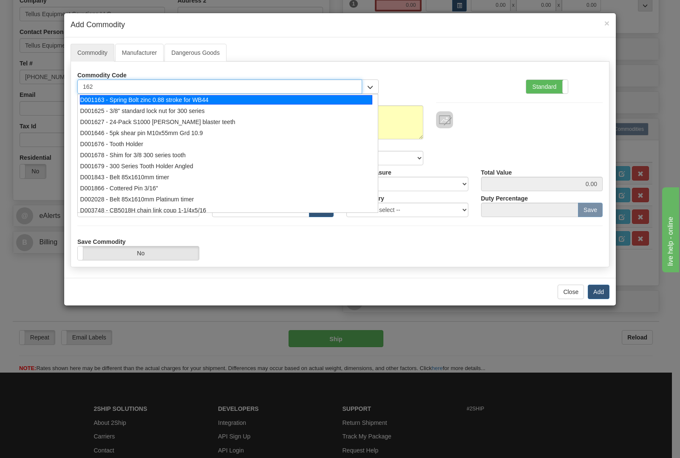
type input "1625"
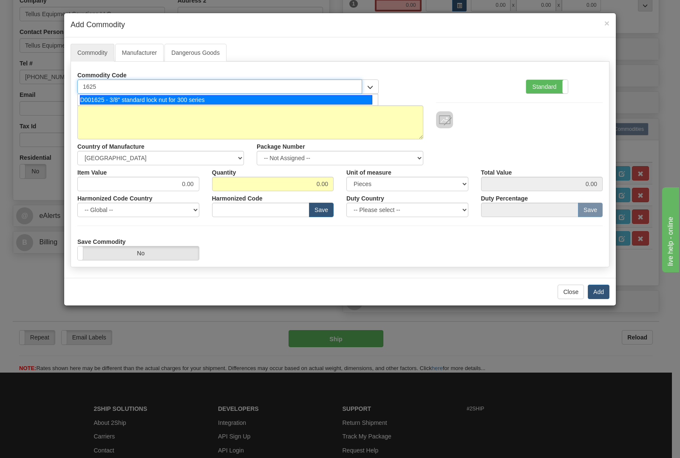
click at [200, 98] on div "D001625 - 3/8" standard lock nut for 300 series" at bounding box center [226, 99] width 293 height 9
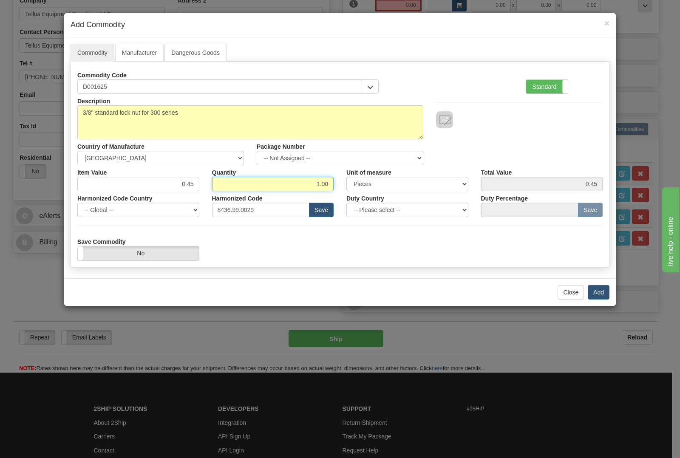
drag, startPoint x: 305, startPoint y: 188, endPoint x: 401, endPoint y: 194, distance: 95.5
click at [401, 194] on div "Description 3/8" standard lock nut for 300 series Country of Manufacture -- Unk…" at bounding box center [340, 177] width 526 height 167
type input "24"
type input "10.80"
click at [601, 290] on button "Add" at bounding box center [599, 292] width 22 height 14
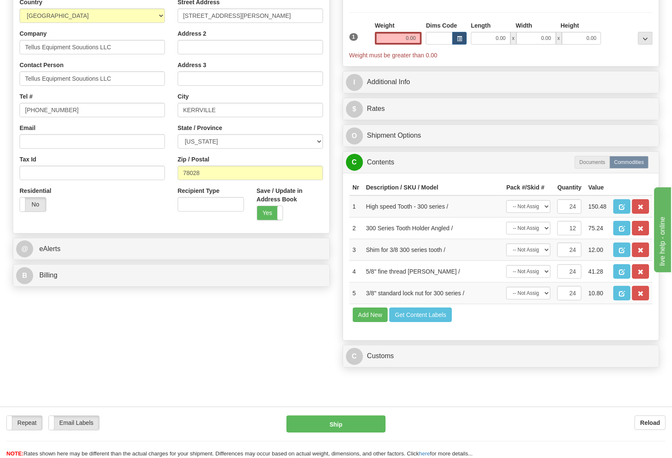
scroll to position [0, 0]
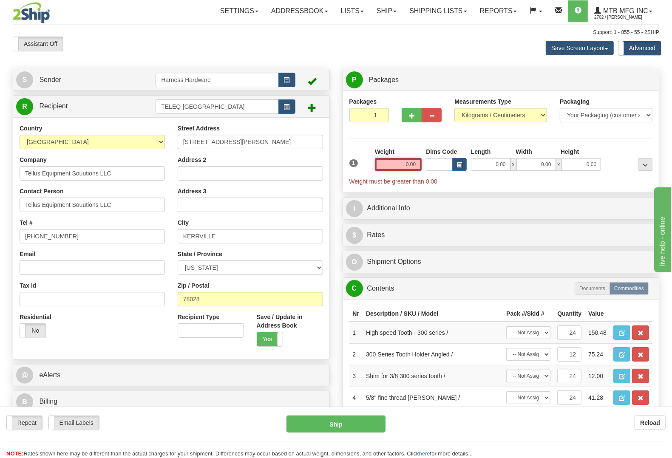
click at [407, 164] on input "0.00" at bounding box center [398, 164] width 47 height 13
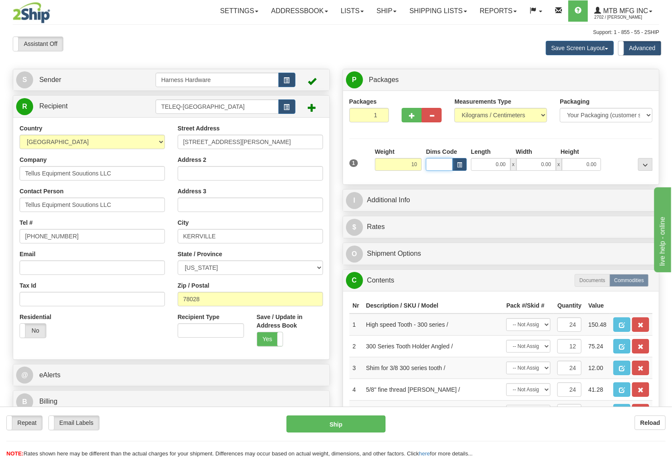
type input "10.00"
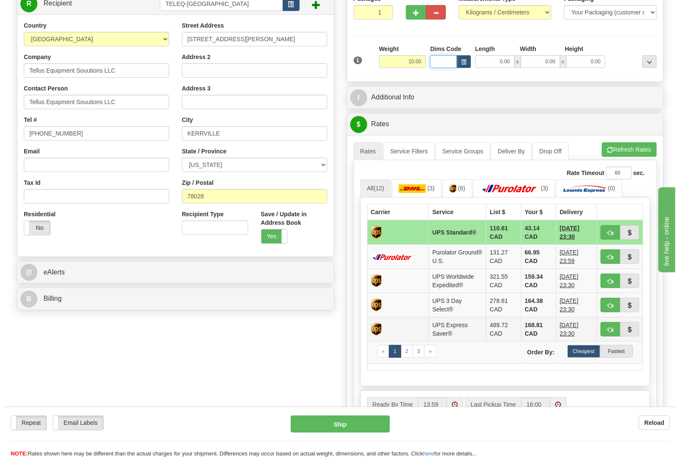
scroll to position [106, 0]
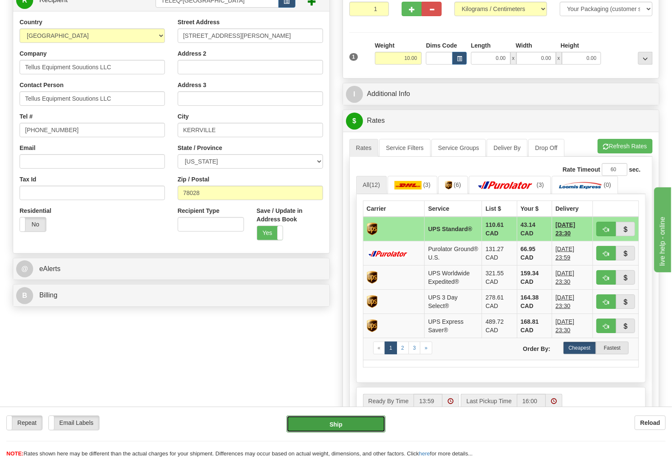
click at [351, 426] on button "Ship" at bounding box center [336, 424] width 99 height 17
type input "11"
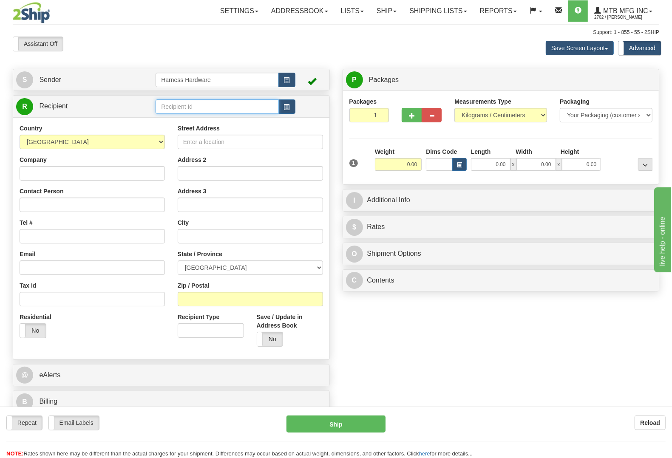
click at [207, 112] on input "text" at bounding box center [217, 107] width 123 height 14
type input "MESF-MOUNT JOY"
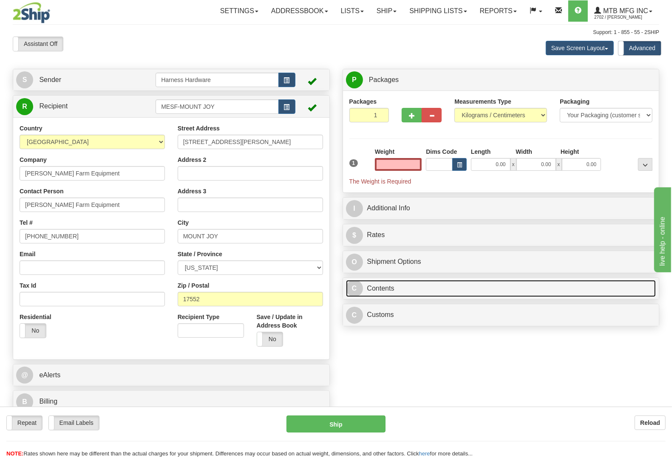
type input "0.00"
click at [415, 296] on link "C Contents" at bounding box center [501, 288] width 310 height 17
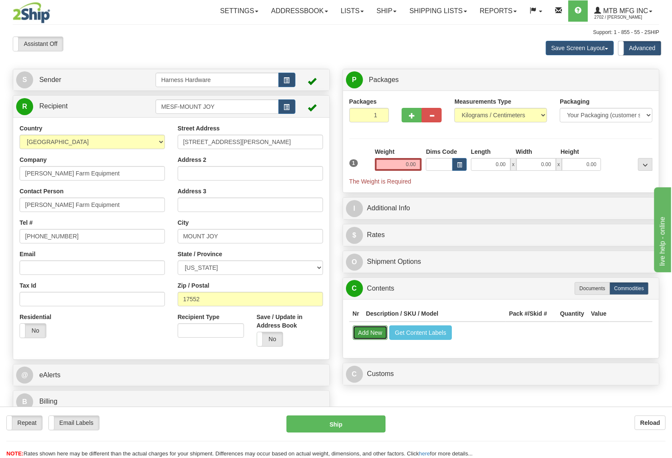
click at [373, 336] on button "Add New" at bounding box center [370, 333] width 35 height 14
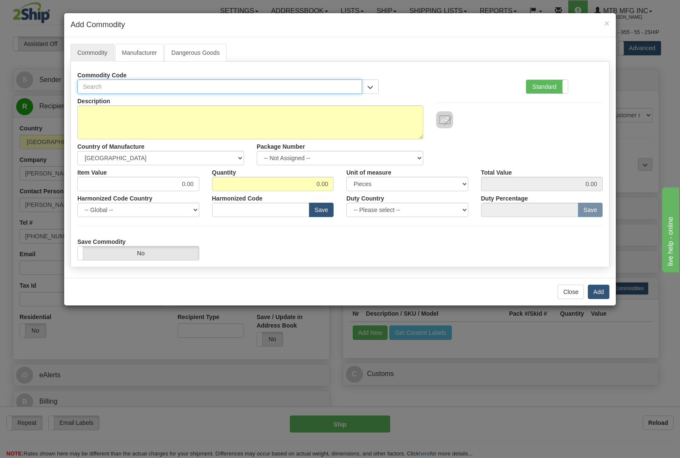
click at [174, 86] on input "text" at bounding box center [219, 87] width 285 height 14
type input "1625"
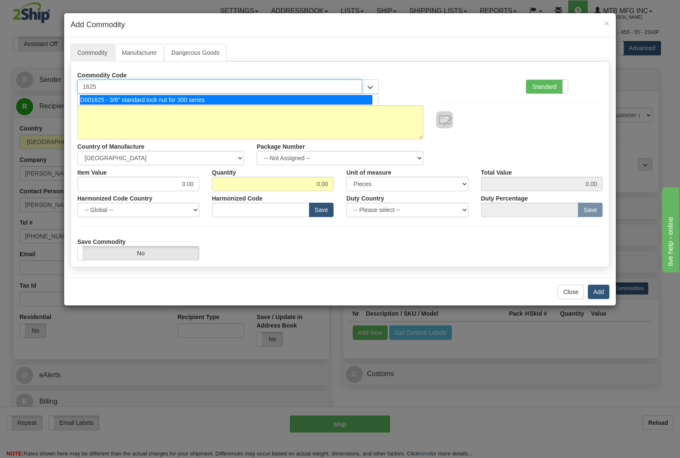
drag, startPoint x: 179, startPoint y: 96, endPoint x: 237, endPoint y: 167, distance: 91.3
click at [179, 96] on div "D001625 - 3/8" standard lock nut for 300 series" at bounding box center [226, 99] width 293 height 9
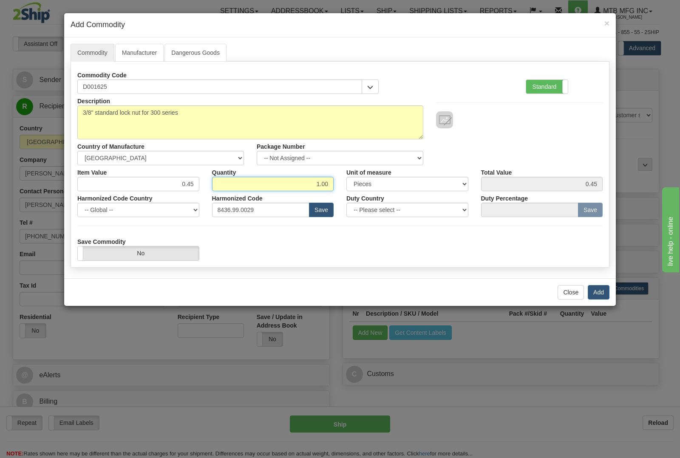
drag, startPoint x: 310, startPoint y: 180, endPoint x: 376, endPoint y: 191, distance: 66.8
click at [376, 191] on div "Item Value 0.45 Quantity 1.00 Unit of measure 3 Thousand Square Inches Adjustme…" at bounding box center [340, 178] width 538 height 26
type input "2"
type input "0.90"
drag, startPoint x: 606, startPoint y: 298, endPoint x: 602, endPoint y: 292, distance: 7.0
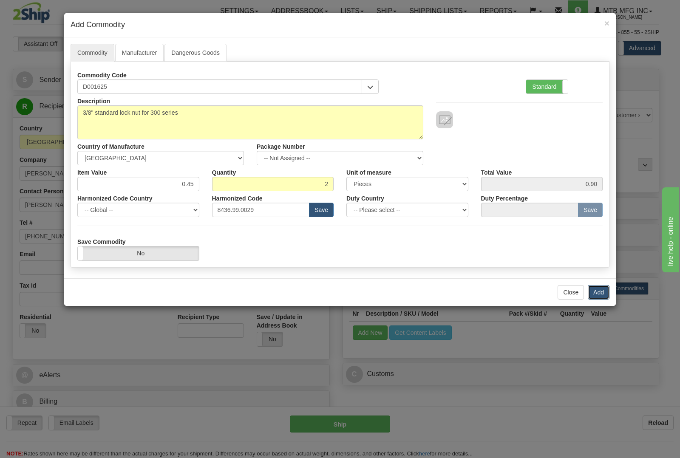
click at [606, 296] on button "Add" at bounding box center [599, 292] width 22 height 14
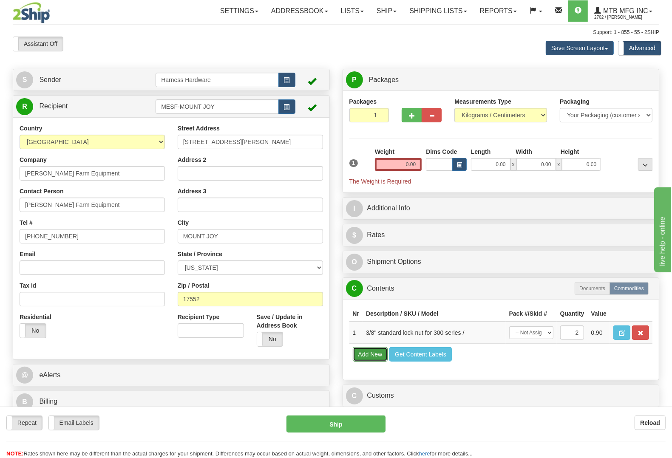
click at [370, 362] on button "Add New" at bounding box center [370, 354] width 35 height 14
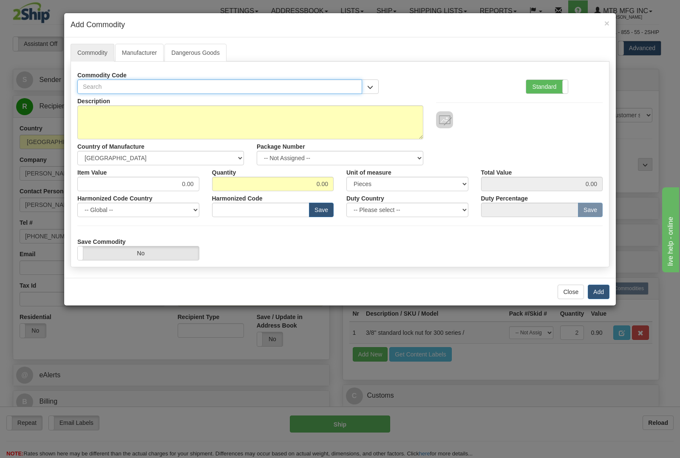
click at [249, 82] on input "text" at bounding box center [219, 87] width 285 height 14
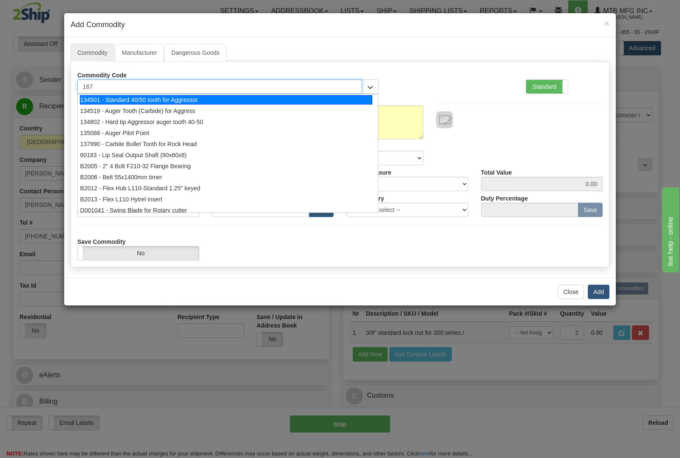
type input "1678"
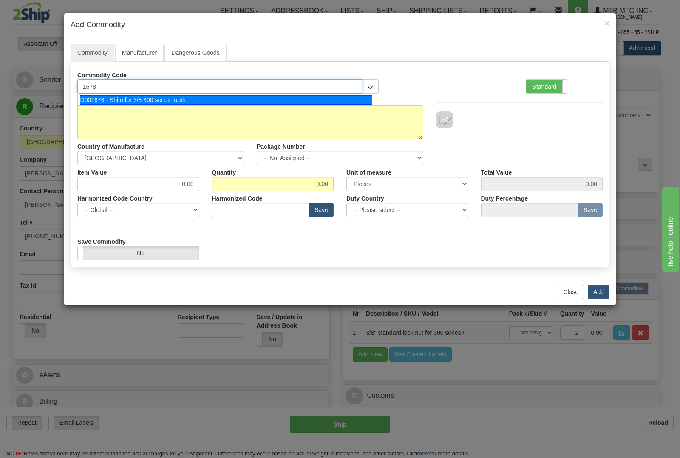
click at [266, 102] on div "D001678 - Shim for 3/8 300 series tooth" at bounding box center [226, 99] width 293 height 9
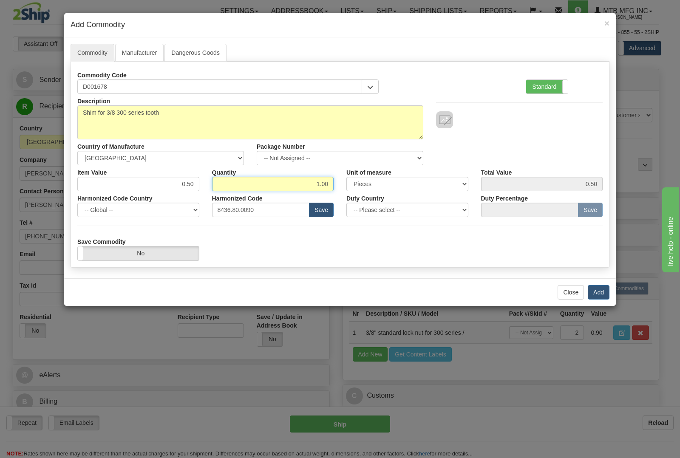
drag, startPoint x: 310, startPoint y: 180, endPoint x: 387, endPoint y: 199, distance: 80.2
click at [387, 199] on div "Description Shim for 3/8 300 series tooth Country of Manufacture -- Unknown -- …" at bounding box center [340, 177] width 526 height 167
type input "2"
type input "1.00"
click at [601, 288] on button "Add" at bounding box center [599, 292] width 22 height 14
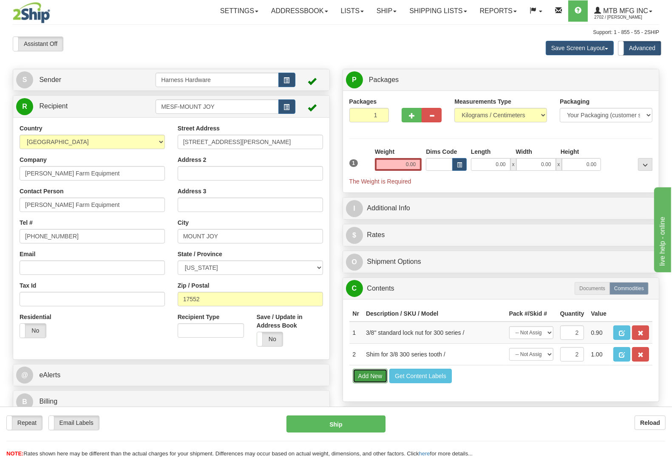
click at [375, 384] on button "Add New" at bounding box center [370, 376] width 35 height 14
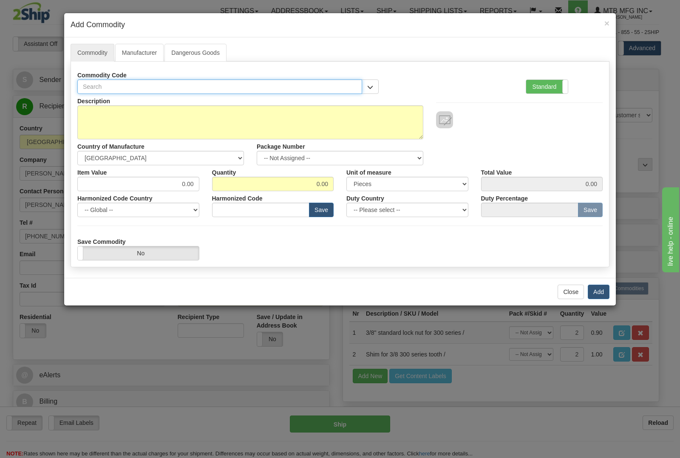
click at [231, 85] on input "text" at bounding box center [219, 87] width 285 height 14
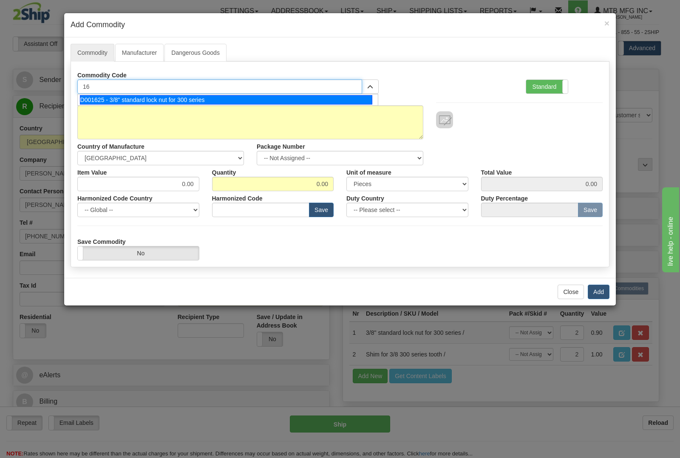
type input "1"
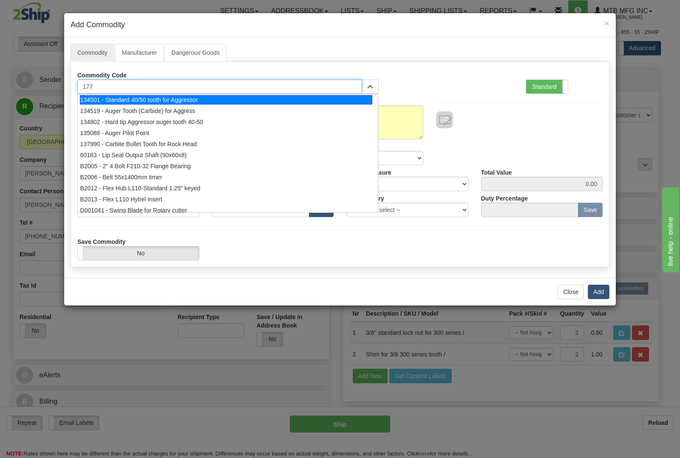
type input "1775"
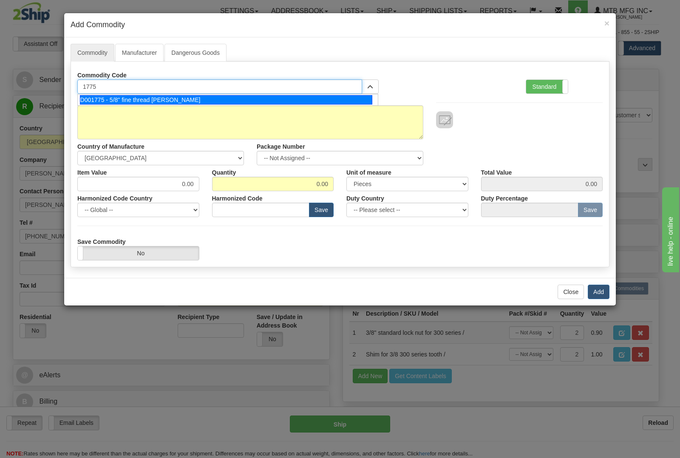
click at [253, 102] on div "D001775 - 5/8" fine thread Allan Bolt" at bounding box center [226, 99] width 293 height 9
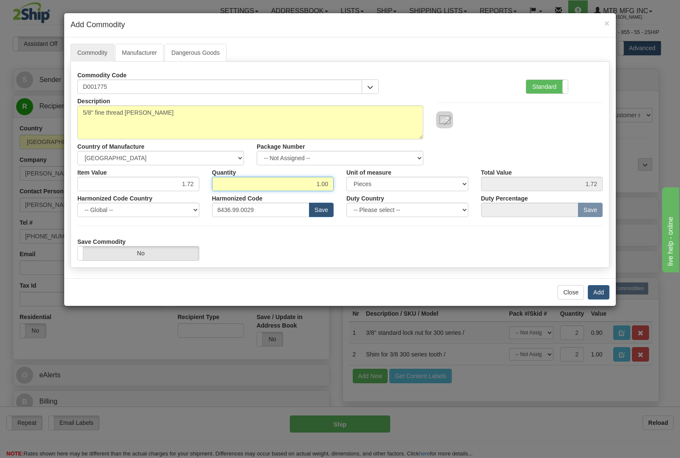
drag, startPoint x: 307, startPoint y: 183, endPoint x: 407, endPoint y: 184, distance: 100.0
click at [405, 184] on div "Item Value 1.72 Quantity 1.00 Unit of measure 3 Thousand Square Inches Adjustme…" at bounding box center [340, 178] width 538 height 26
type input "2"
type input "3.44"
click at [604, 294] on button "Add" at bounding box center [599, 292] width 22 height 14
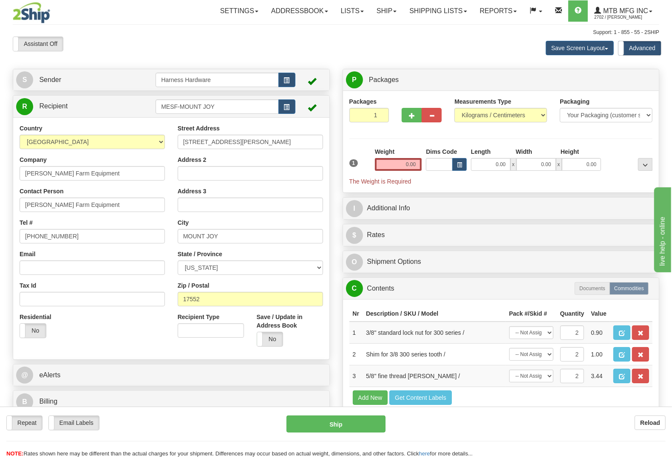
click at [392, 158] on div "Weight 0.00" at bounding box center [398, 159] width 47 height 23
click at [395, 164] on input "0.00" at bounding box center [398, 164] width 47 height 13
type input "0.50"
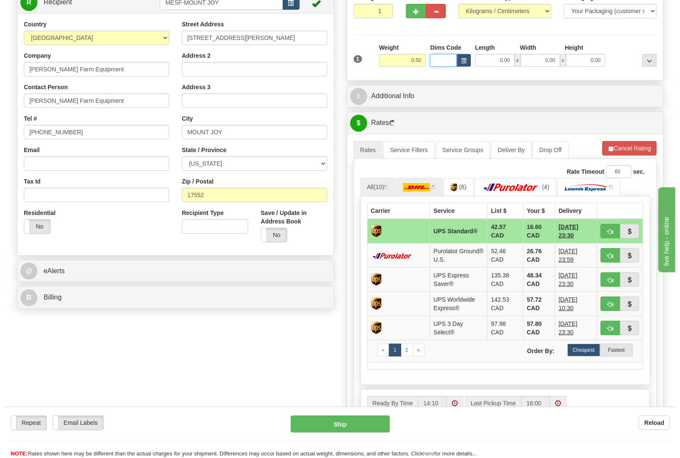
scroll to position [106, 0]
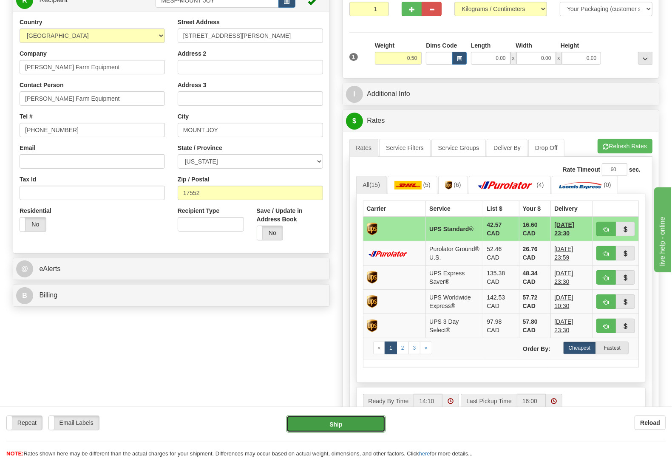
click at [337, 428] on button "Ship" at bounding box center [336, 424] width 99 height 17
type input "11"
